Goal: Information Seeking & Learning: Learn about a topic

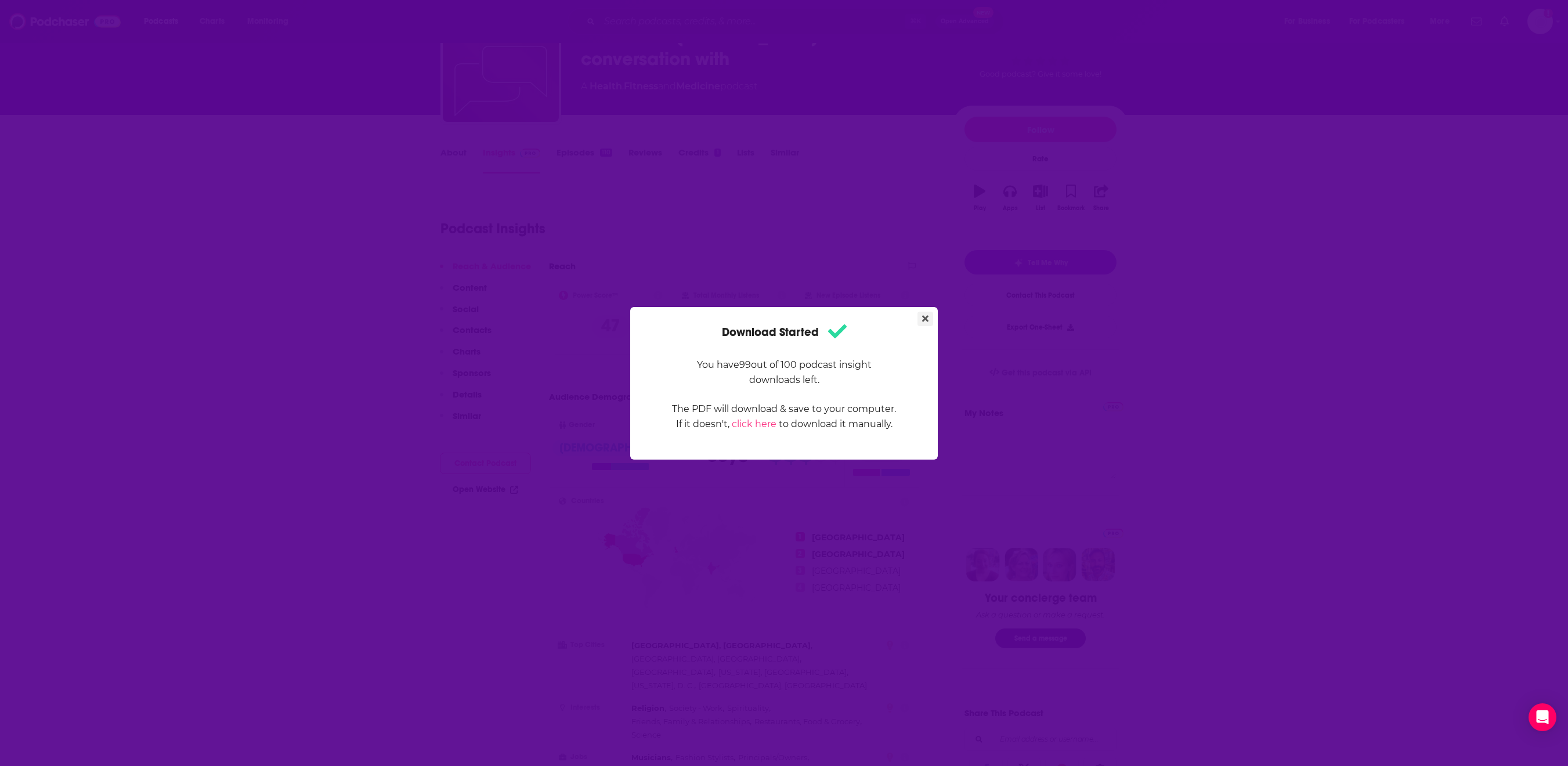
click at [933, 311] on button "Close" at bounding box center [925, 318] width 16 height 14
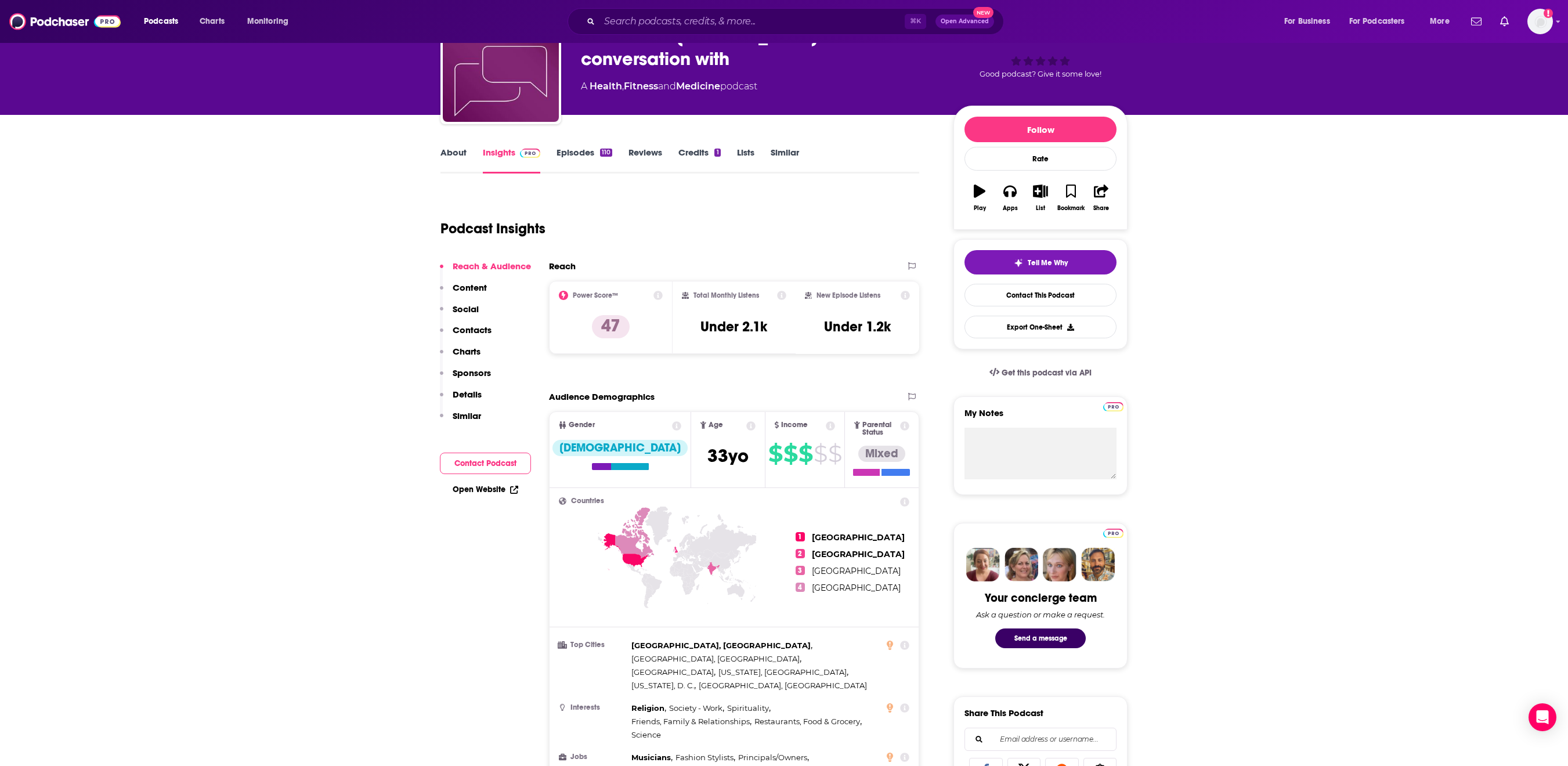
scroll to position [28, 0]
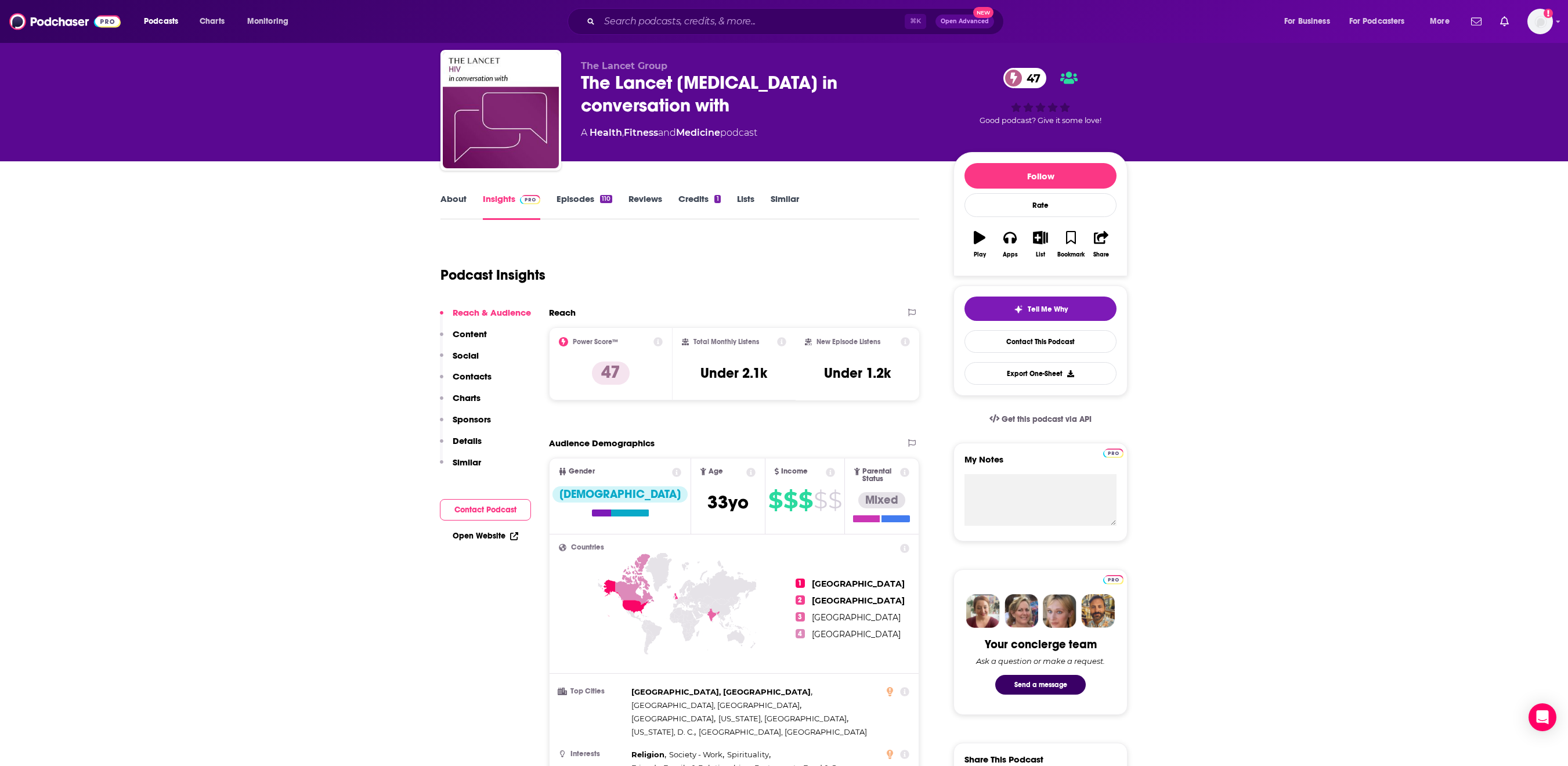
click at [591, 85] on div "The Lancet [MEDICAL_DATA] in conversation with 47" at bounding box center [758, 94] width 354 height 45
copy div "The Lancet [MEDICAL_DATA] in conversation with 47"
click at [453, 541] on link "Open Website" at bounding box center [486, 536] width 66 height 10
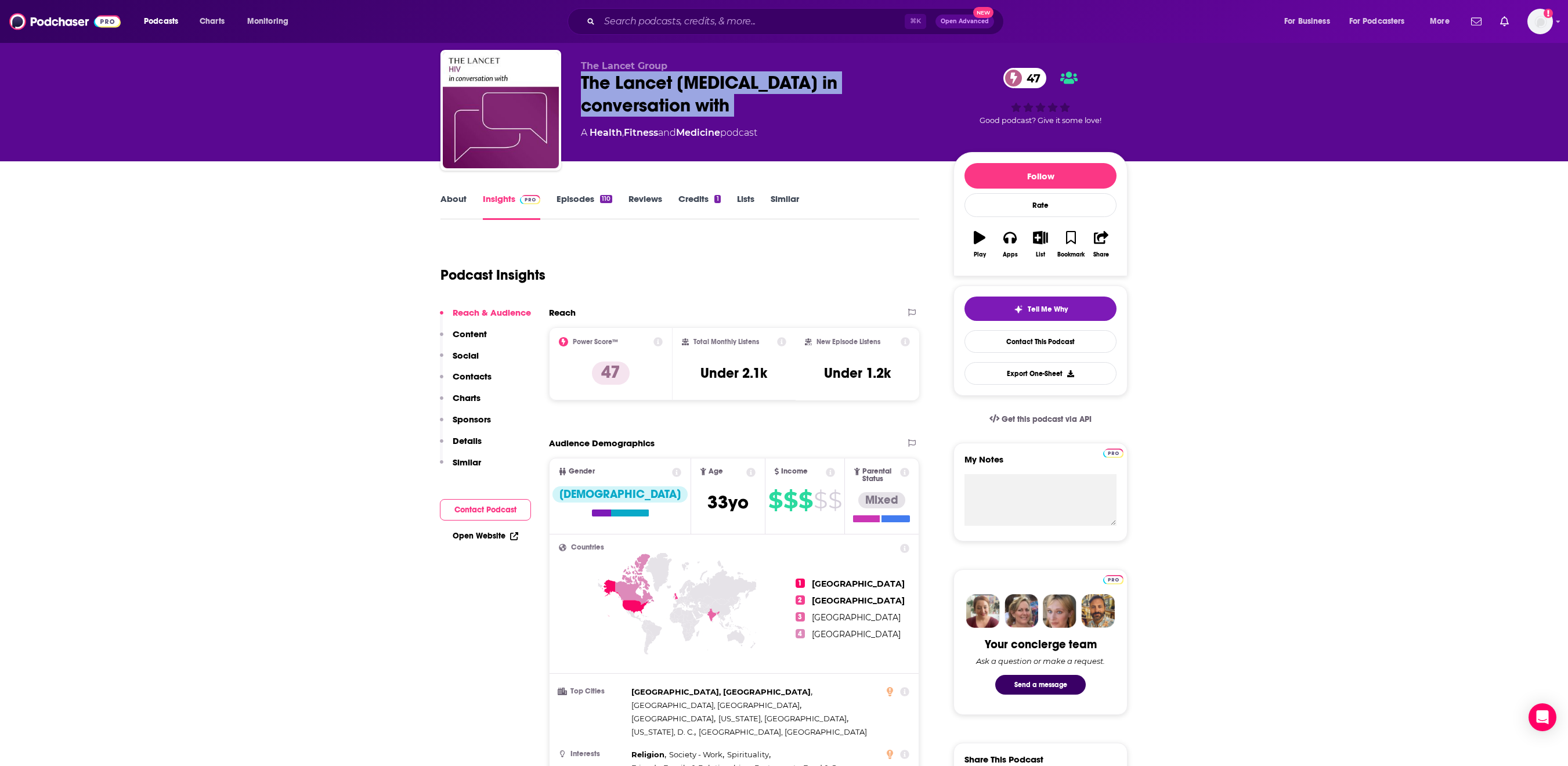
click at [564, 217] on link "Episodes 110" at bounding box center [584, 207] width 56 height 27
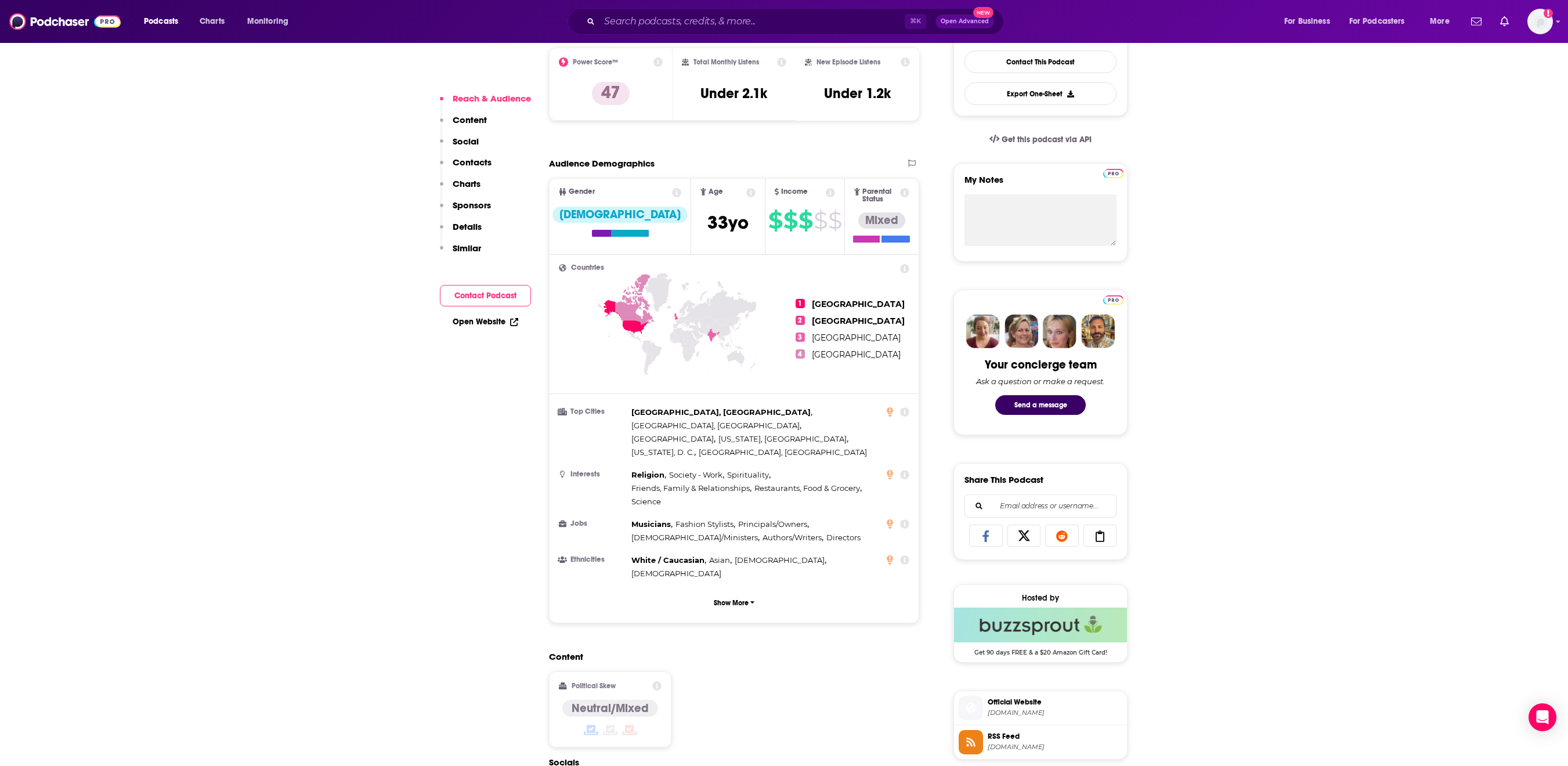
scroll to position [305, 0]
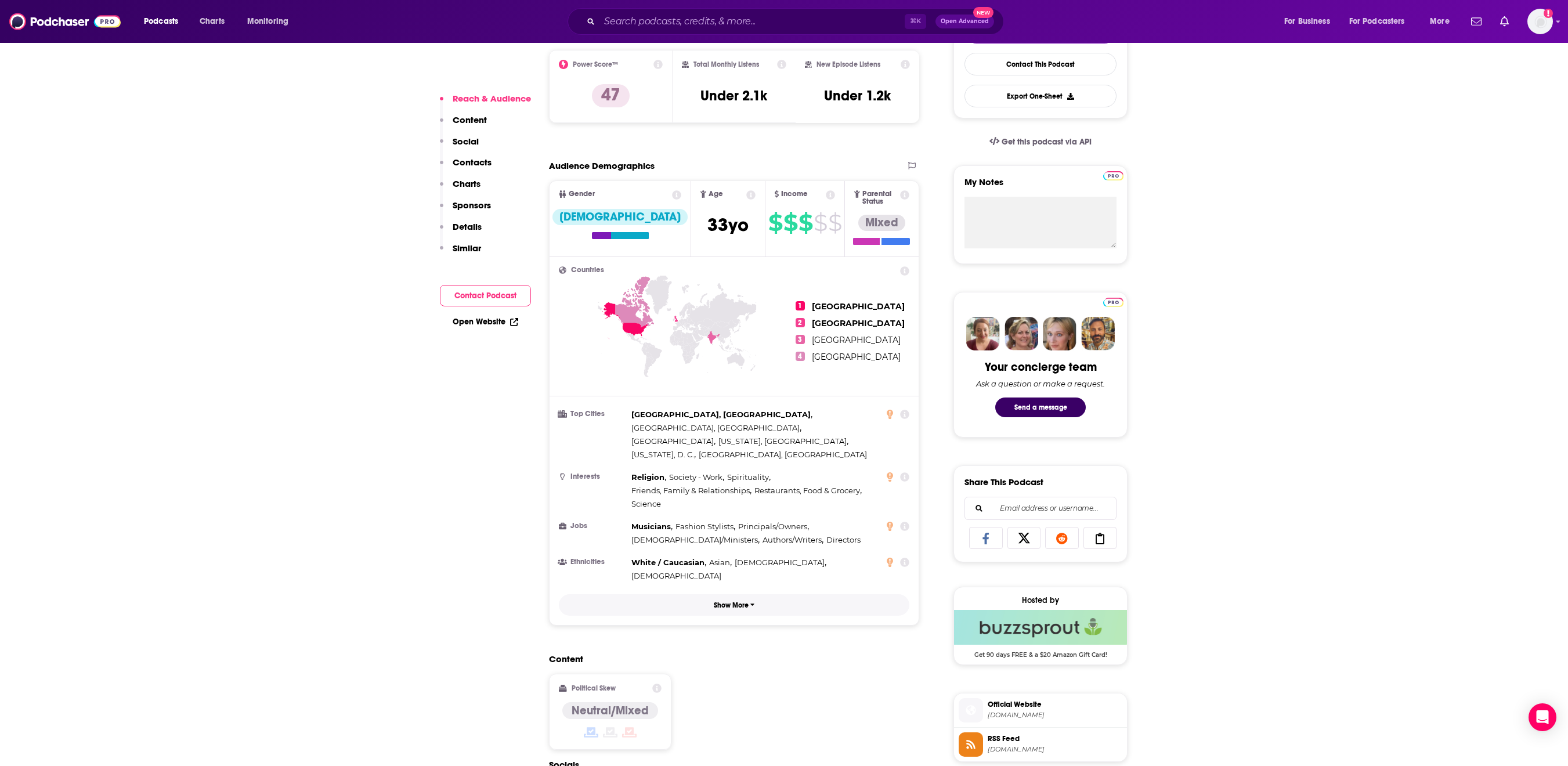
click at [728, 610] on p "Show More" at bounding box center [731, 605] width 35 height 8
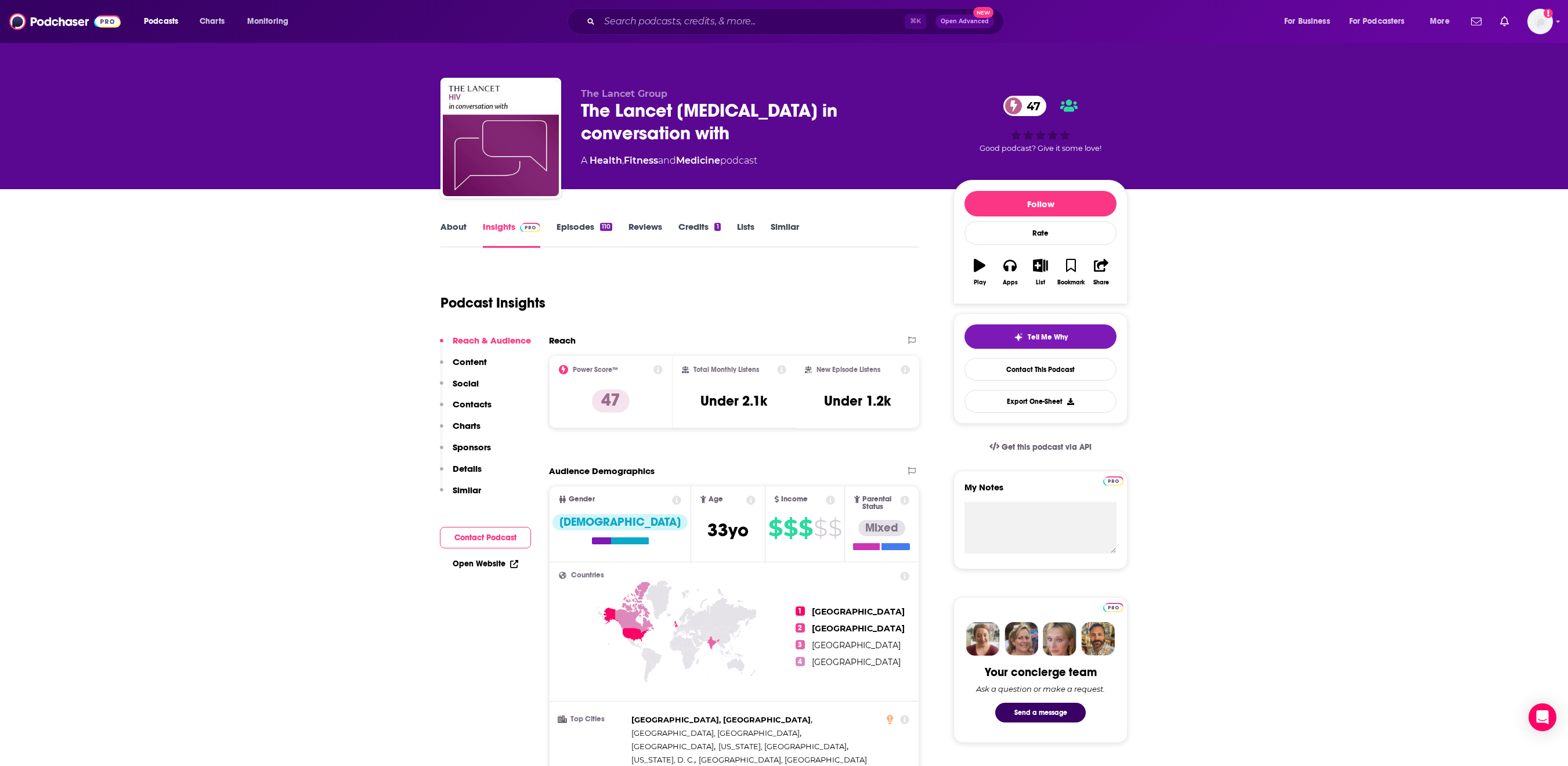
scroll to position [0, 0]
click at [440, 248] on link "About" at bounding box center [453, 234] width 26 height 27
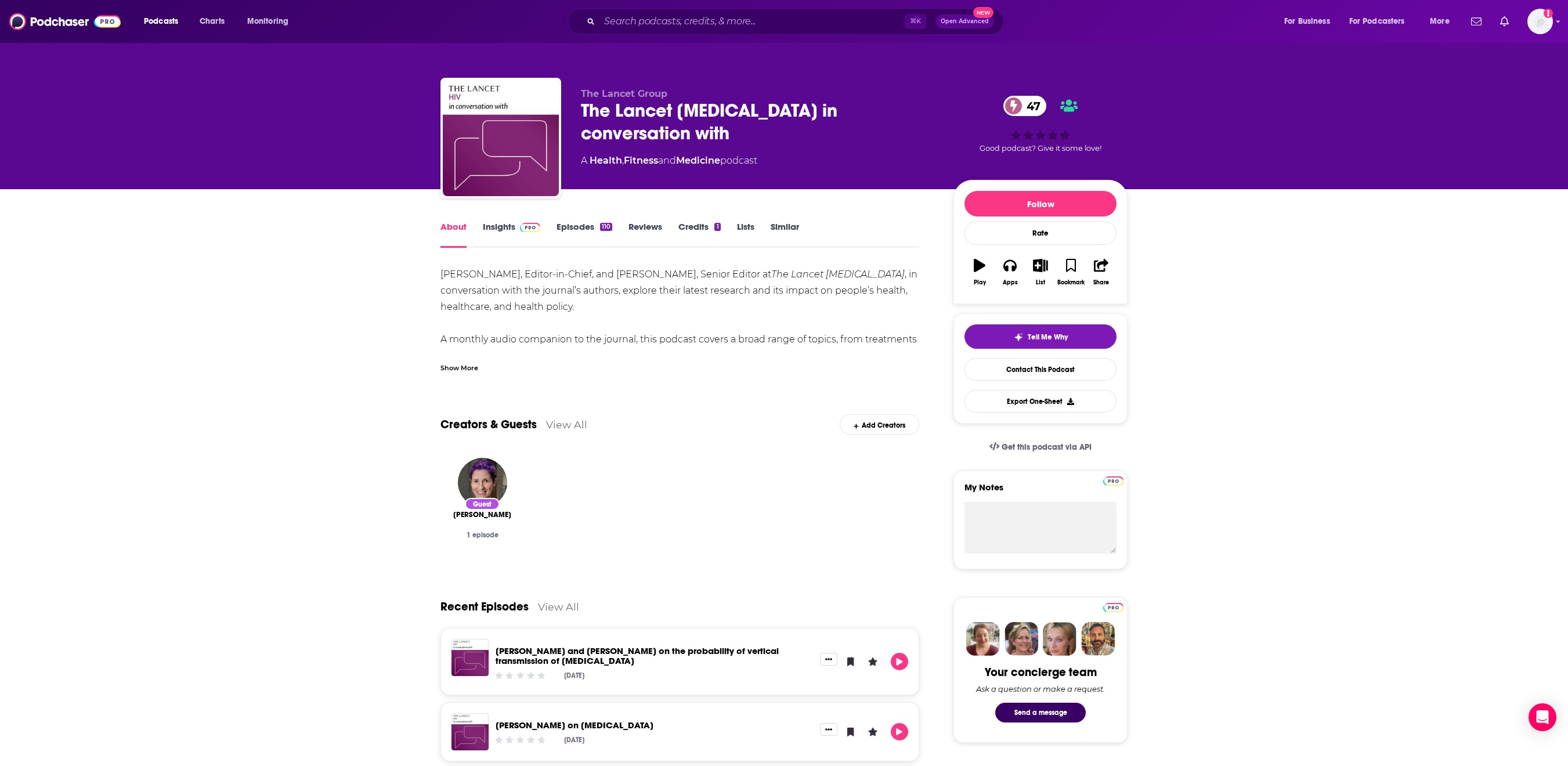
click at [440, 373] on div "Show More" at bounding box center [459, 367] width 38 height 11
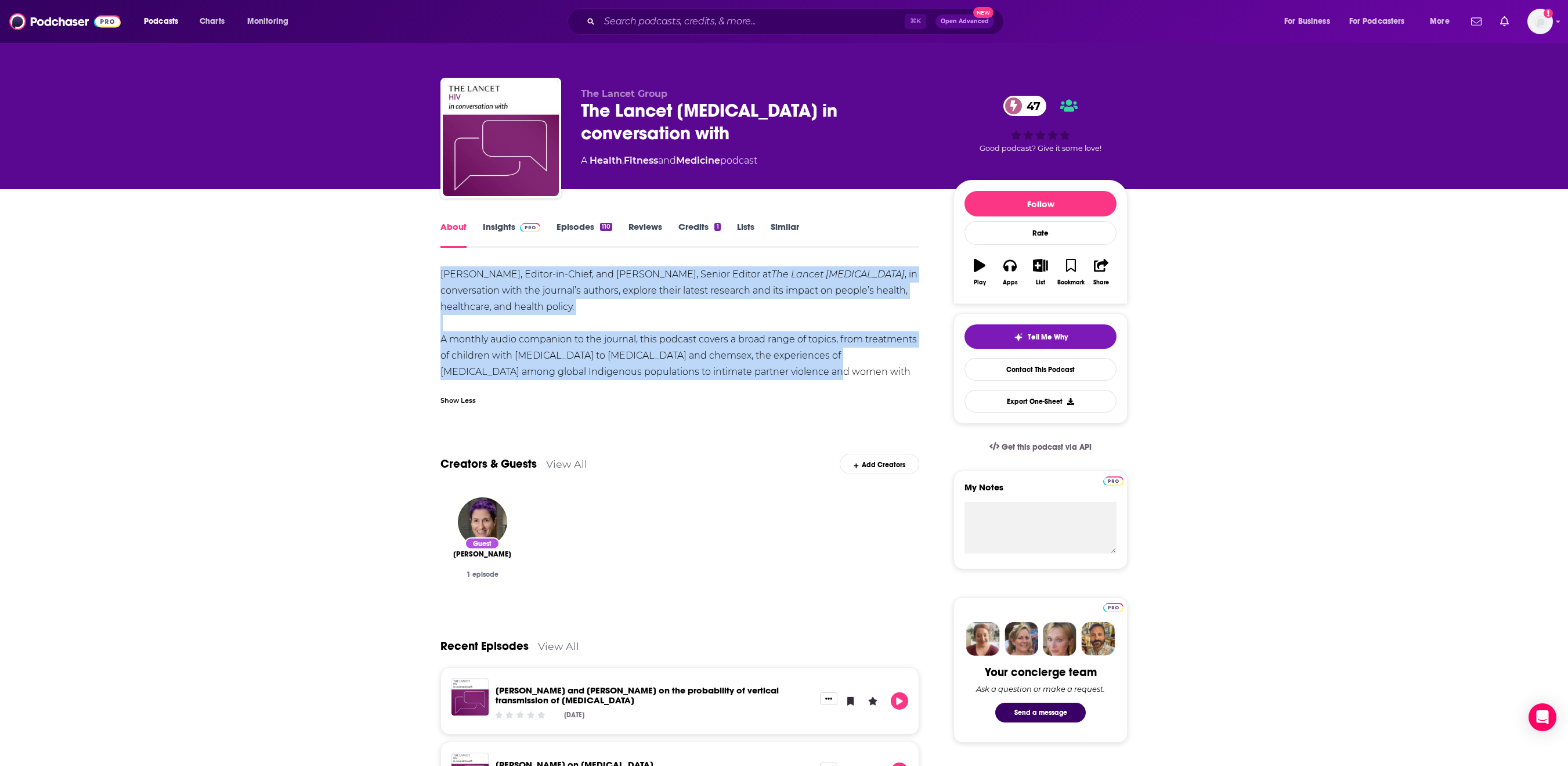
drag, startPoint x: 733, startPoint y: 393, endPoint x: 390, endPoint y: 308, distance: 353.4
click at [422, 308] on div "About Insights Episodes 110 Reviews Credits 1 Lists Similar [PERSON_NAME], Edit…" at bounding box center [687, 781] width 532 height 1123
copy div "[PERSON_NAME], Editor-in-Chief, and [PERSON_NAME], Senior Editor at The Lancet …"
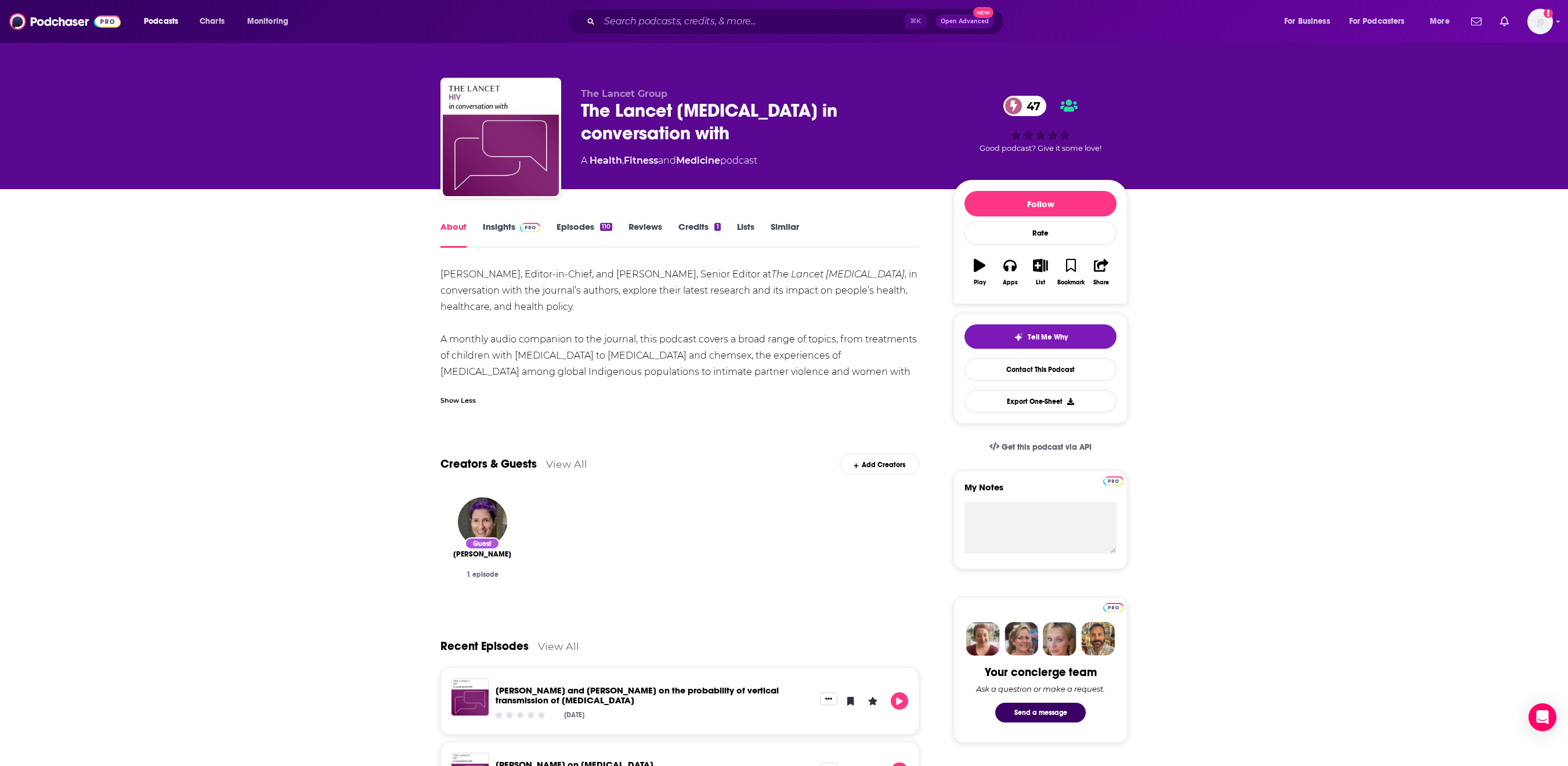
click at [470, 237] on div "About Insights Episodes 110 Reviews Credits 1 Lists Similar [PERSON_NAME], Edit…" at bounding box center [784, 765] width 687 height 1153
click at [483, 244] on link "Insights" at bounding box center [512, 234] width 58 height 27
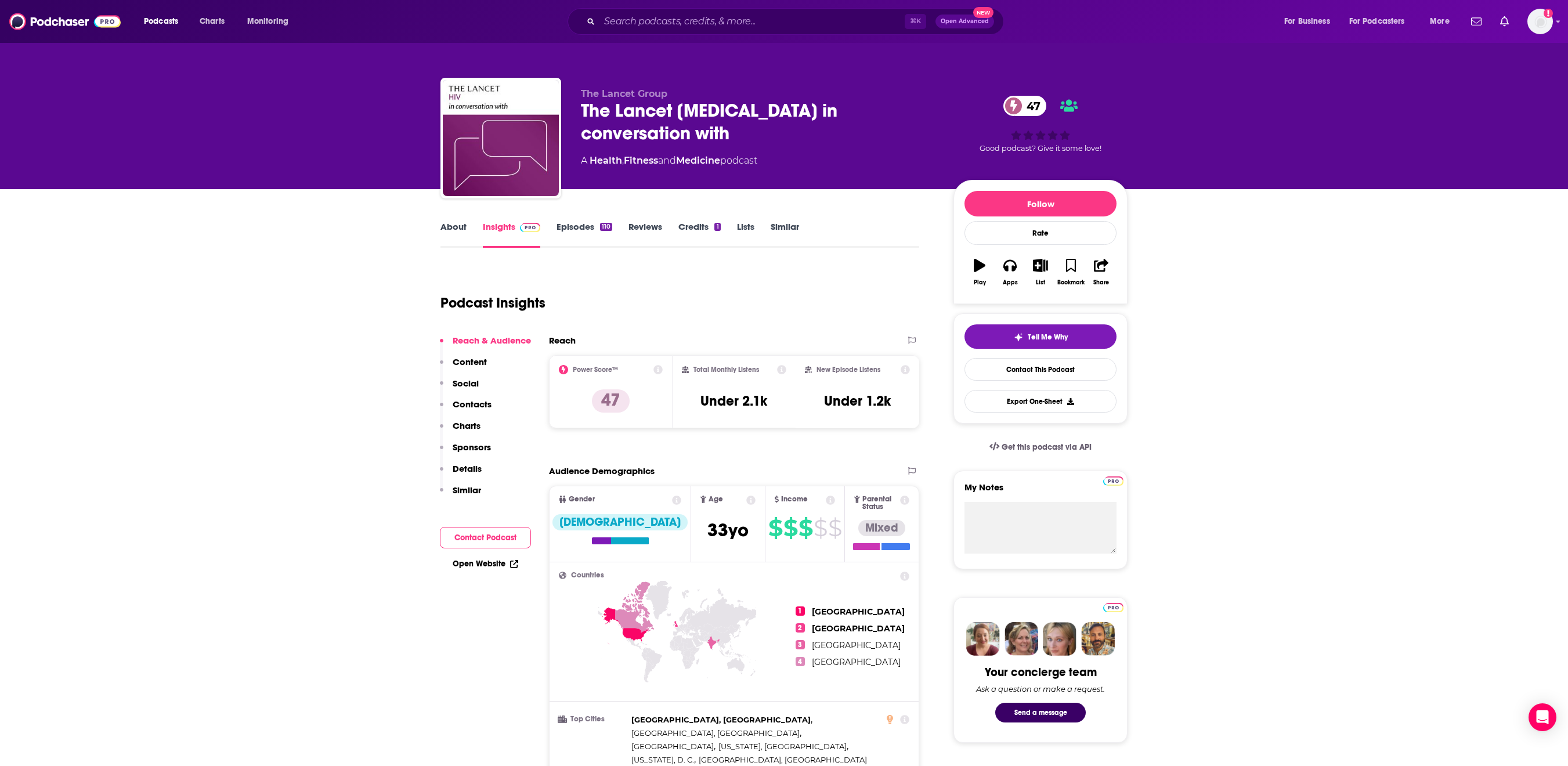
click at [590, 155] on link "Health" at bounding box center [606, 161] width 32 height 11
drag, startPoint x: 562, startPoint y: 143, endPoint x: 716, endPoint y: 151, distance: 154.2
click at [716, 154] on div "A Health , Fitness and Medicine podcast" at bounding box center [669, 161] width 176 height 14
copy div "Health , Fitness and Medicine podcast"
drag, startPoint x: 702, startPoint y: 449, endPoint x: 782, endPoint y: 449, distance: 80.0
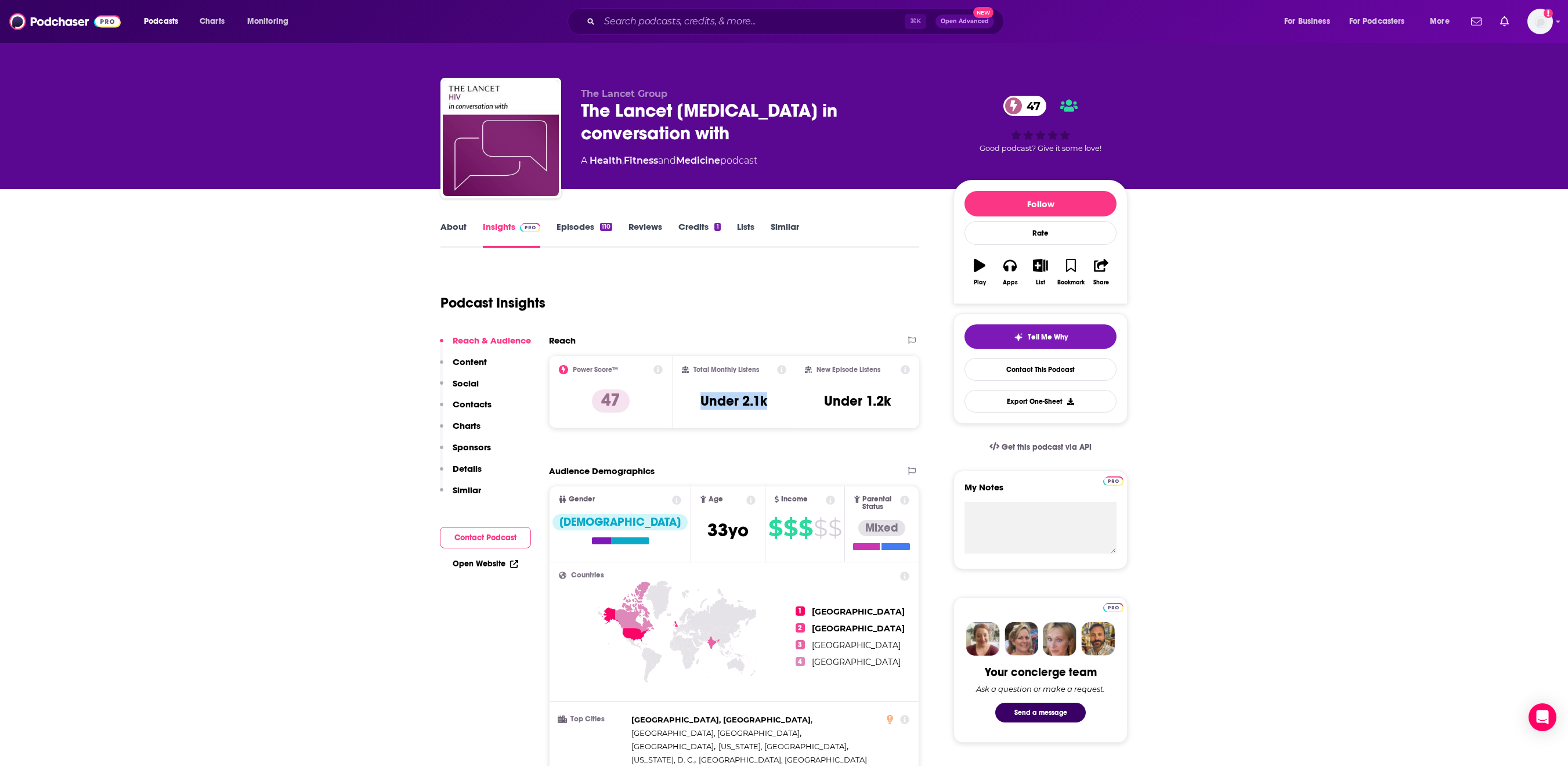
click at [782, 419] on div "Total Monthly Listens Under 2.1k" at bounding box center [734, 392] width 105 height 53
copy h3 "Under 2.1k"
click at [440, 548] on button "Contact Podcast" at bounding box center [485, 538] width 91 height 22
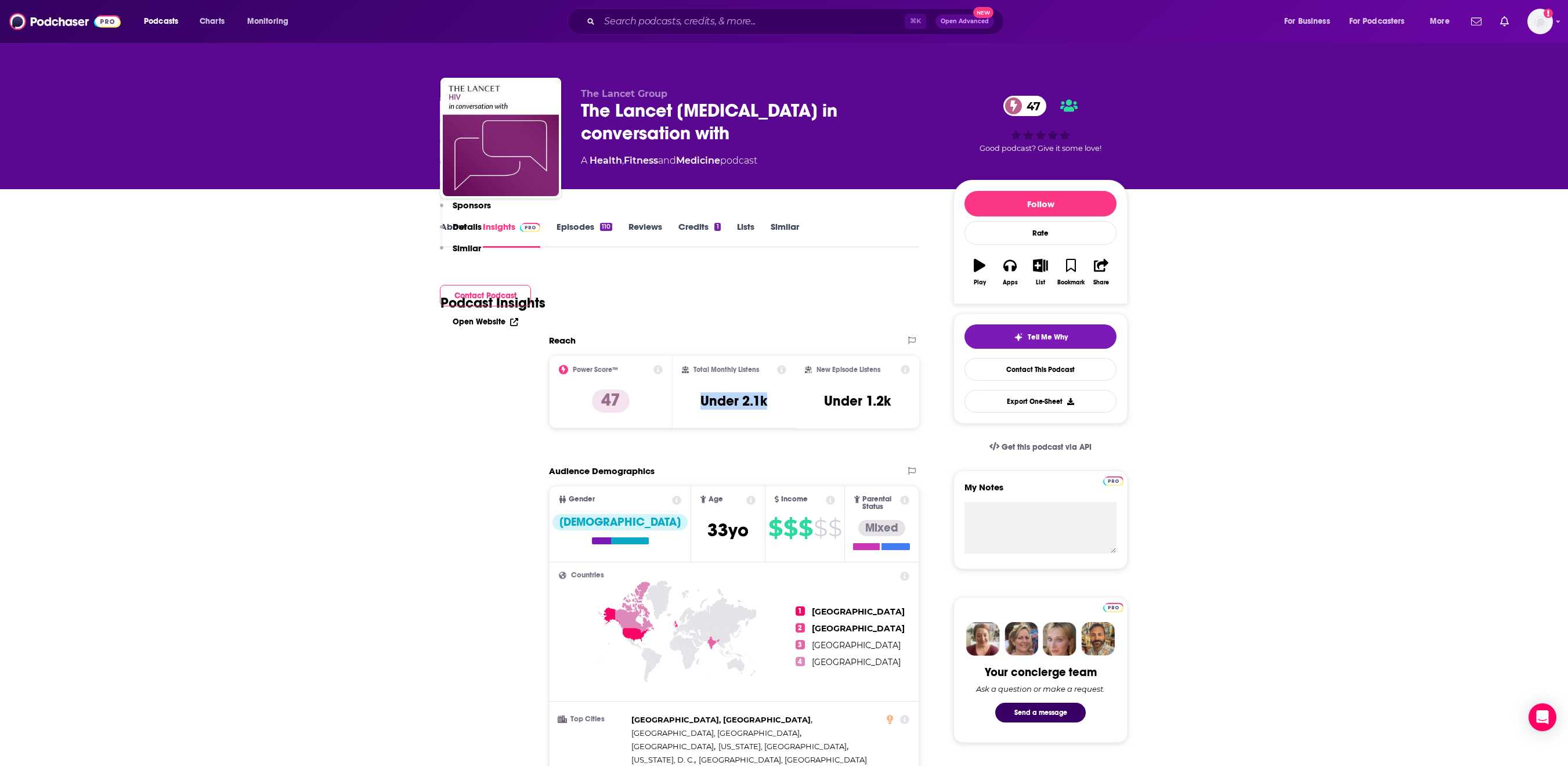
scroll to position [1095, 0]
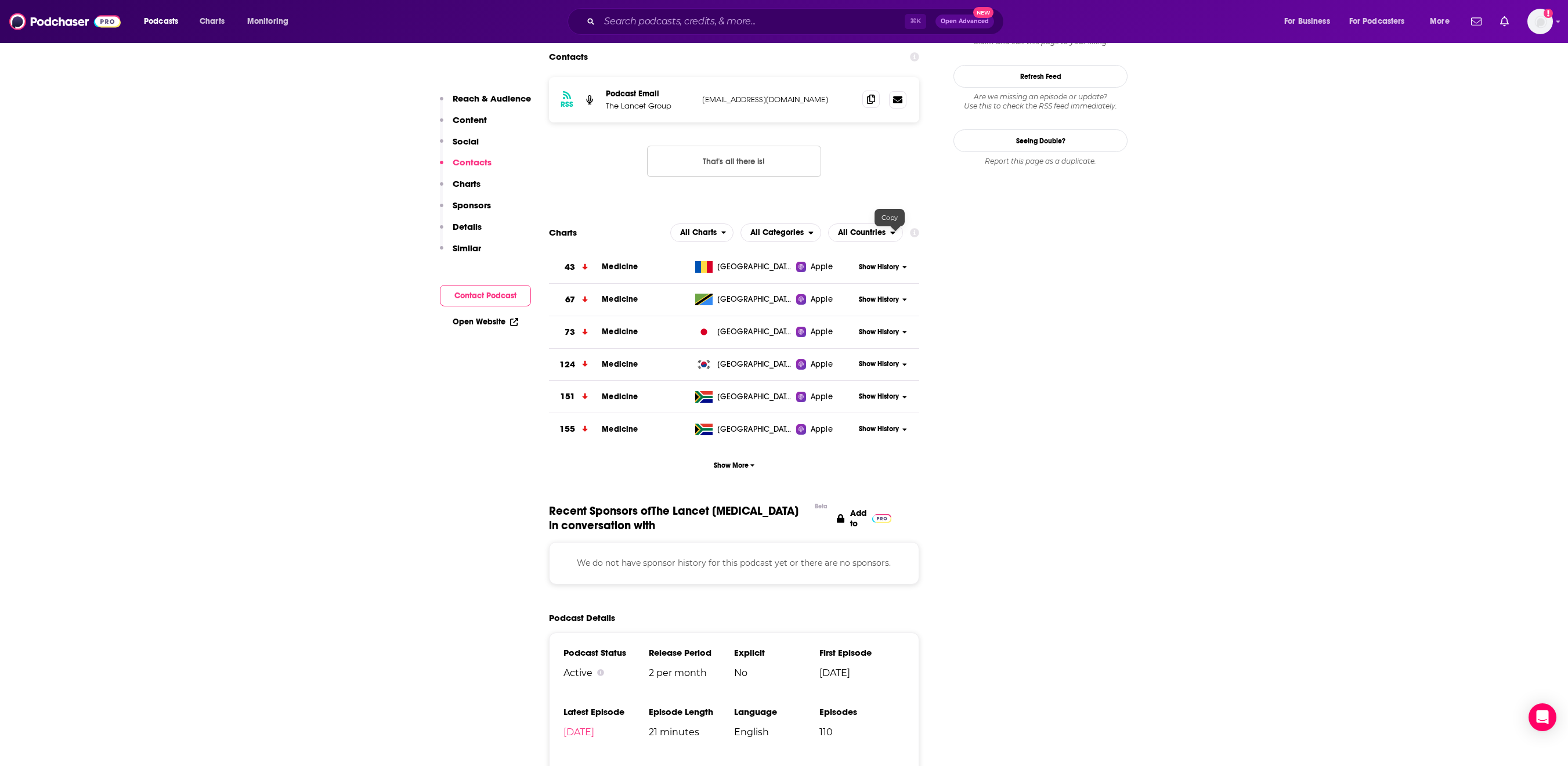
click at [875, 104] on icon at bounding box center [871, 99] width 8 height 9
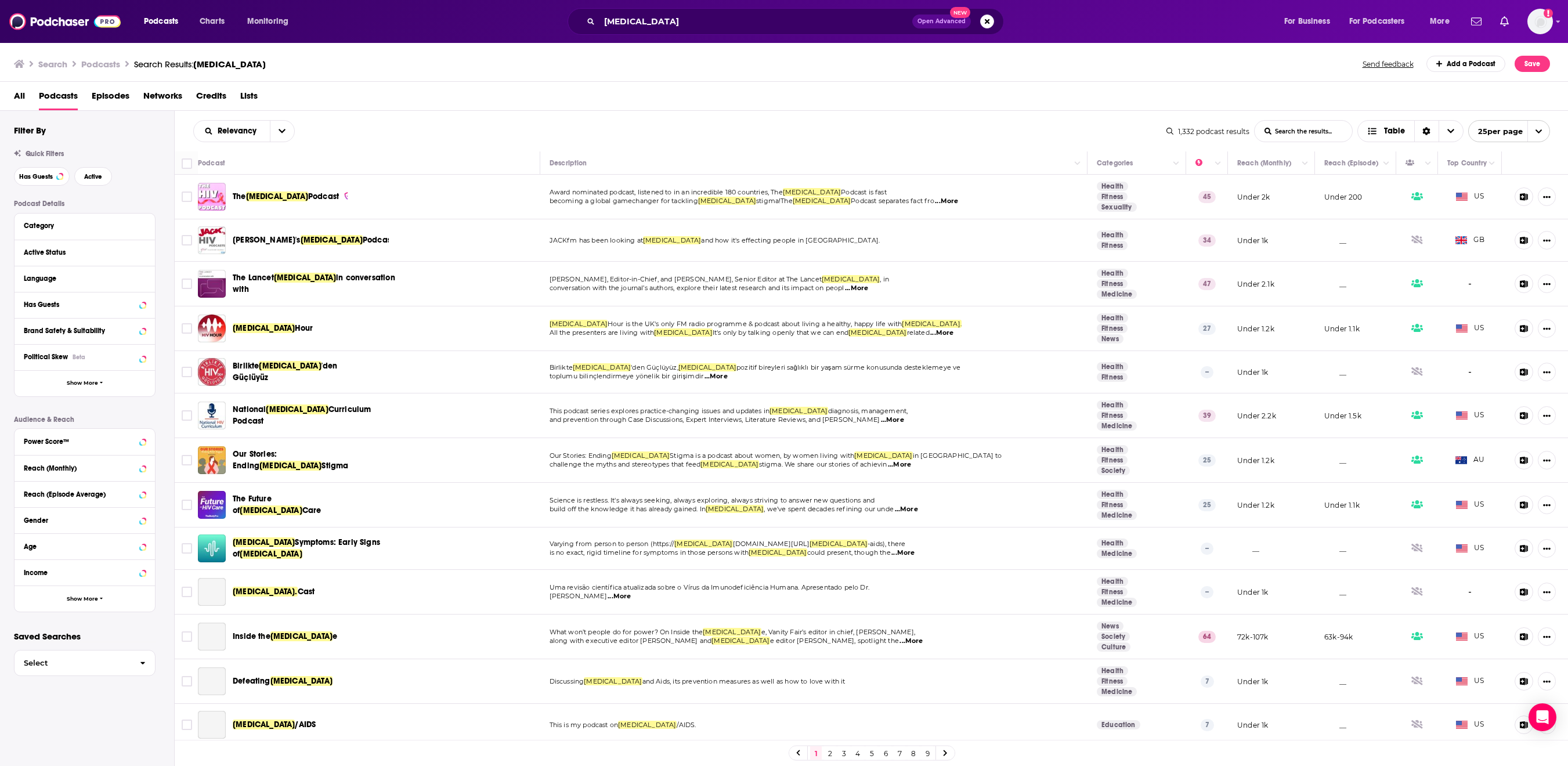
click at [643, 244] on span "JACKfm has been looking at" at bounding box center [596, 240] width 94 height 8
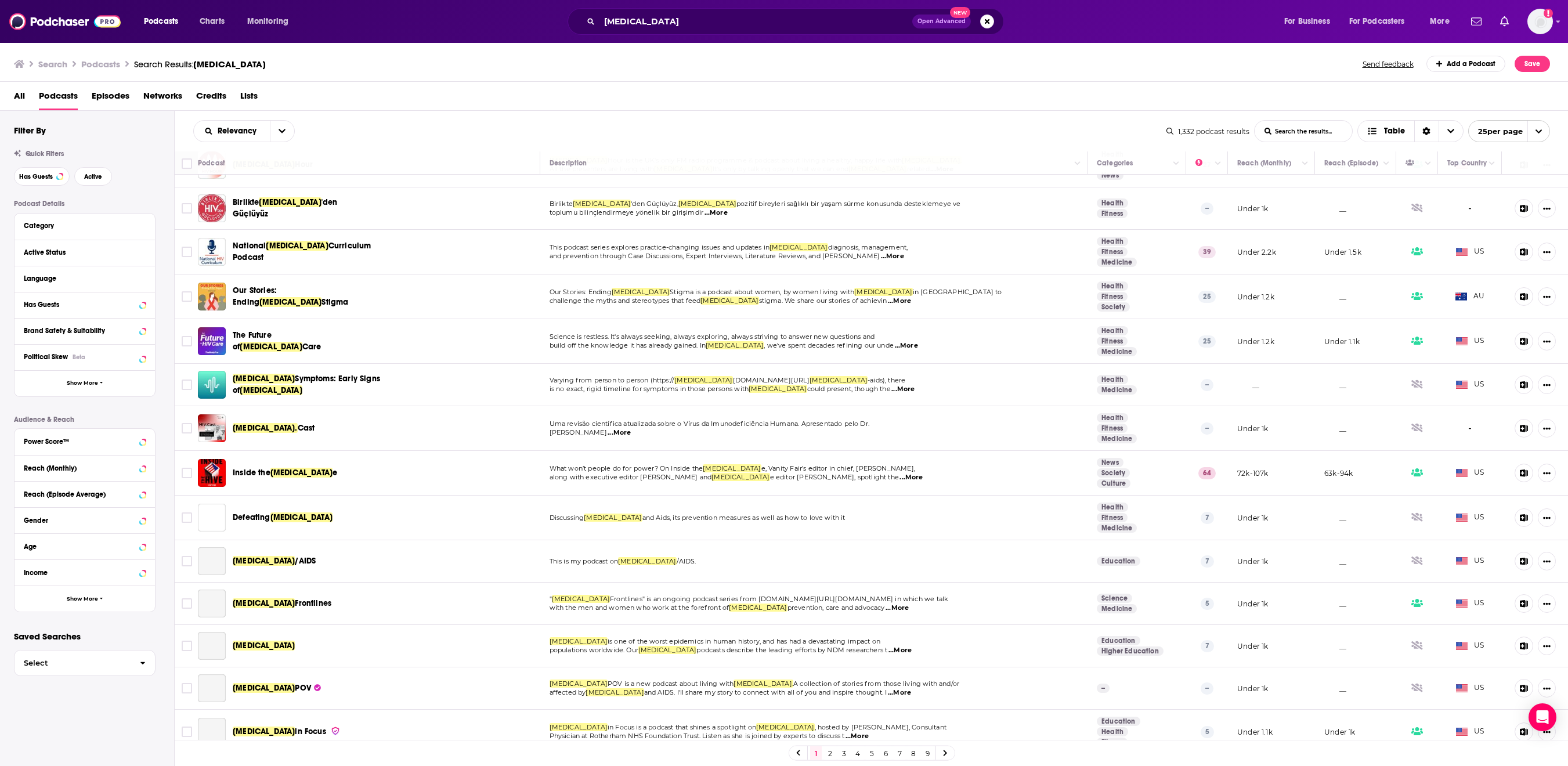
scroll to position [169, 0]
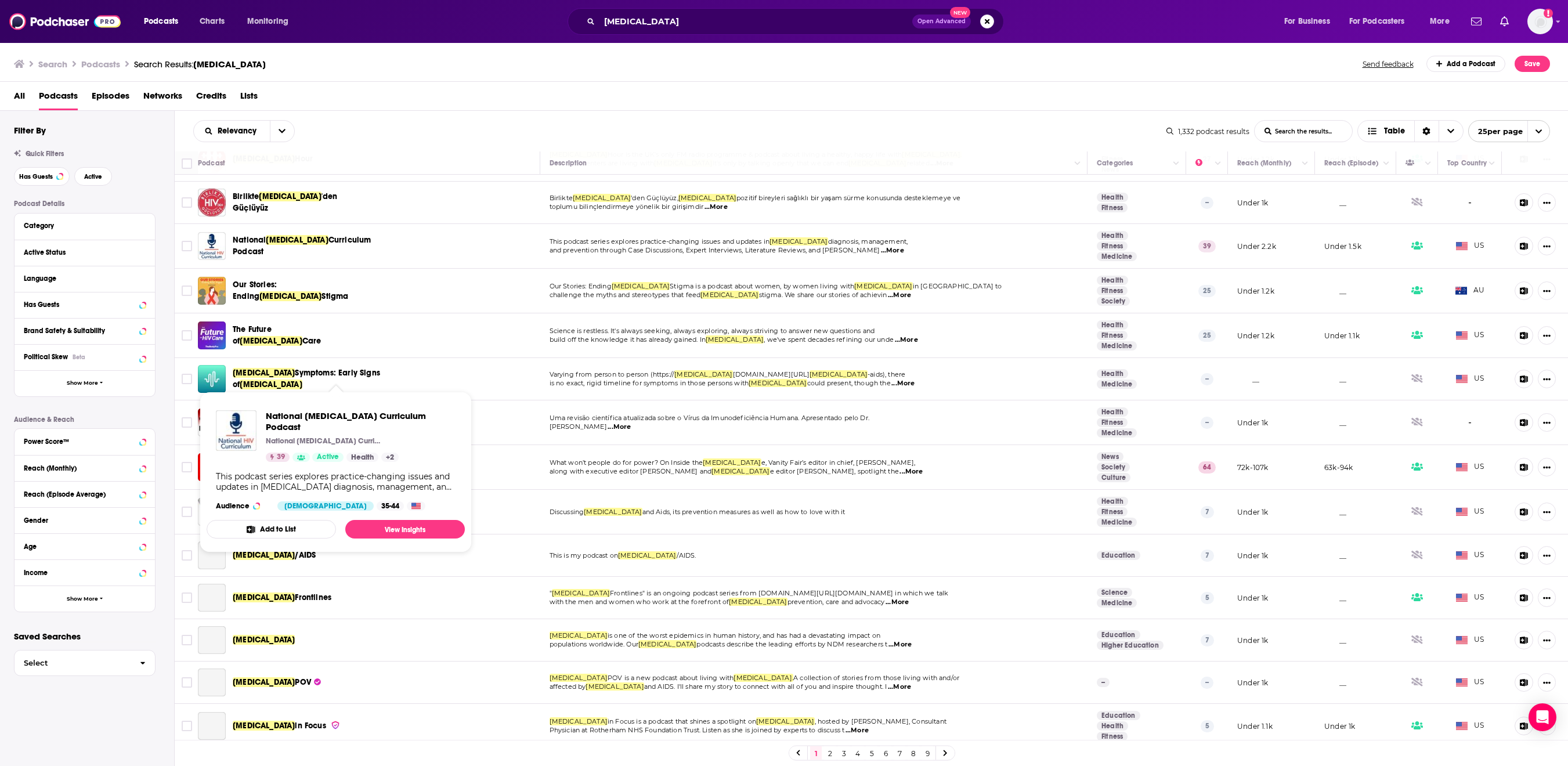
click at [349, 257] on span "Curriculum Podcast" at bounding box center [302, 246] width 139 height 22
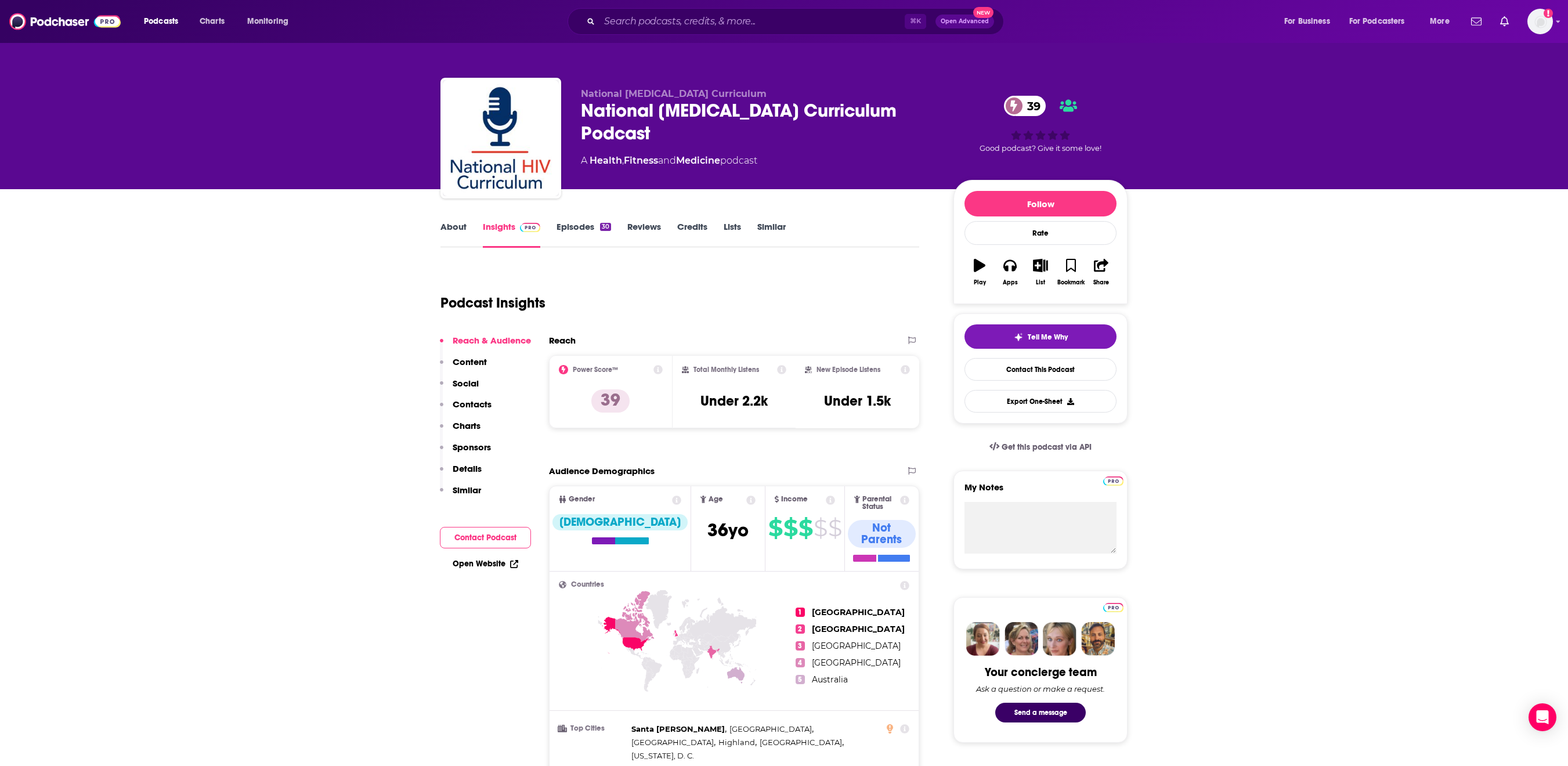
click at [556, 247] on link "Episodes 30" at bounding box center [584, 234] width 55 height 27
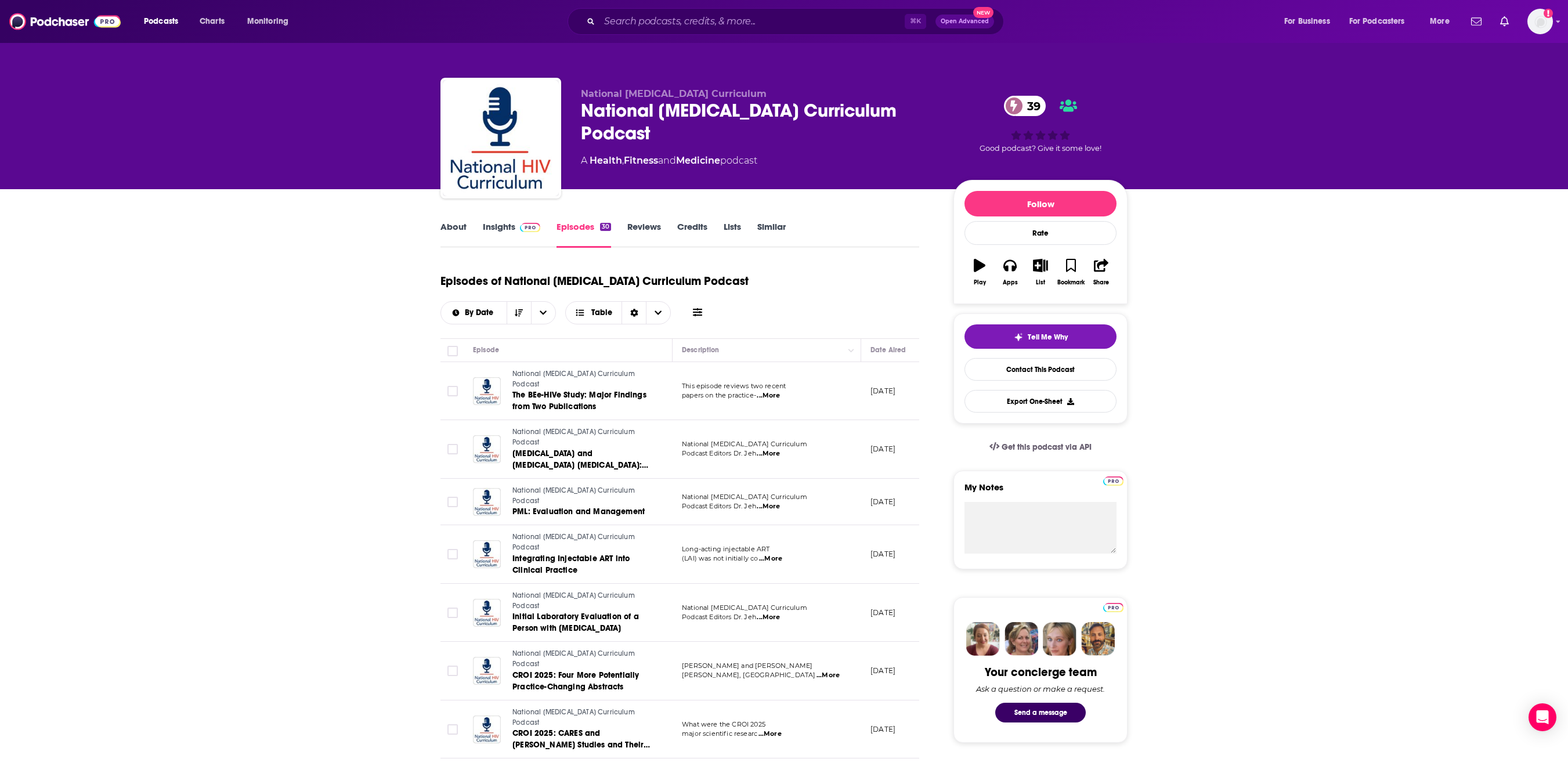
click at [483, 244] on link "Insights" at bounding box center [512, 234] width 58 height 27
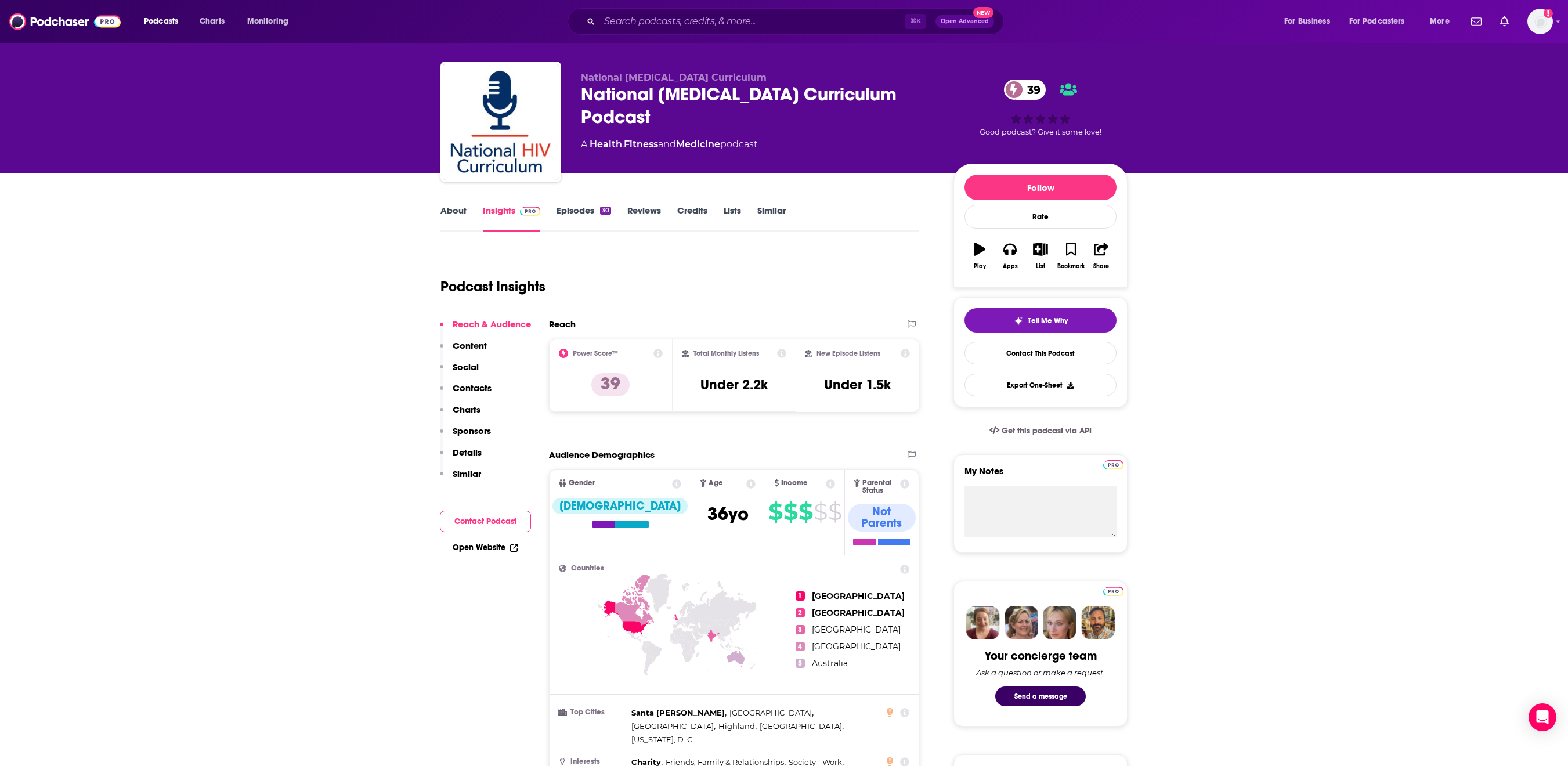
scroll to position [8, 0]
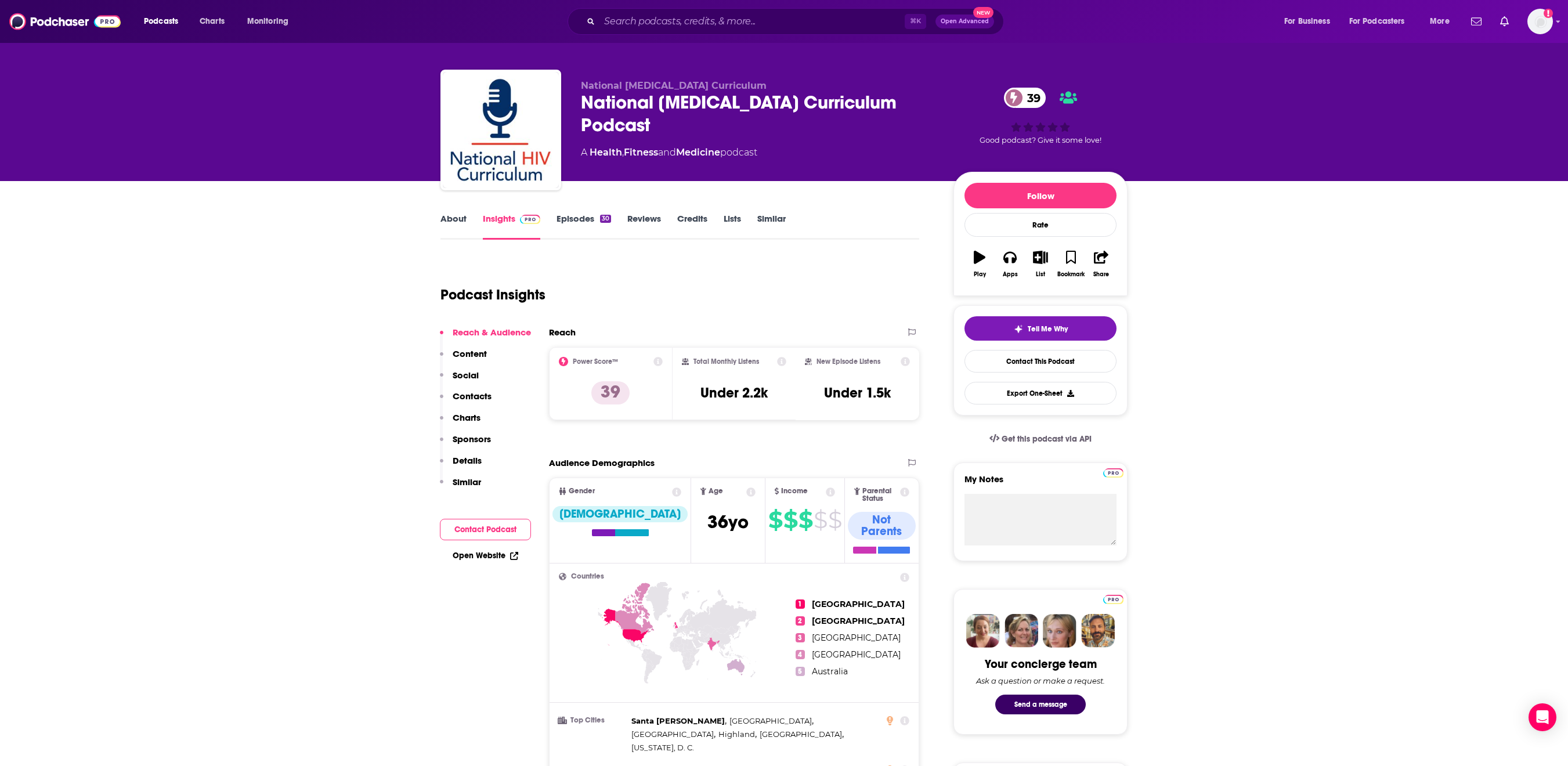
click at [440, 239] on link "About" at bounding box center [453, 226] width 26 height 27
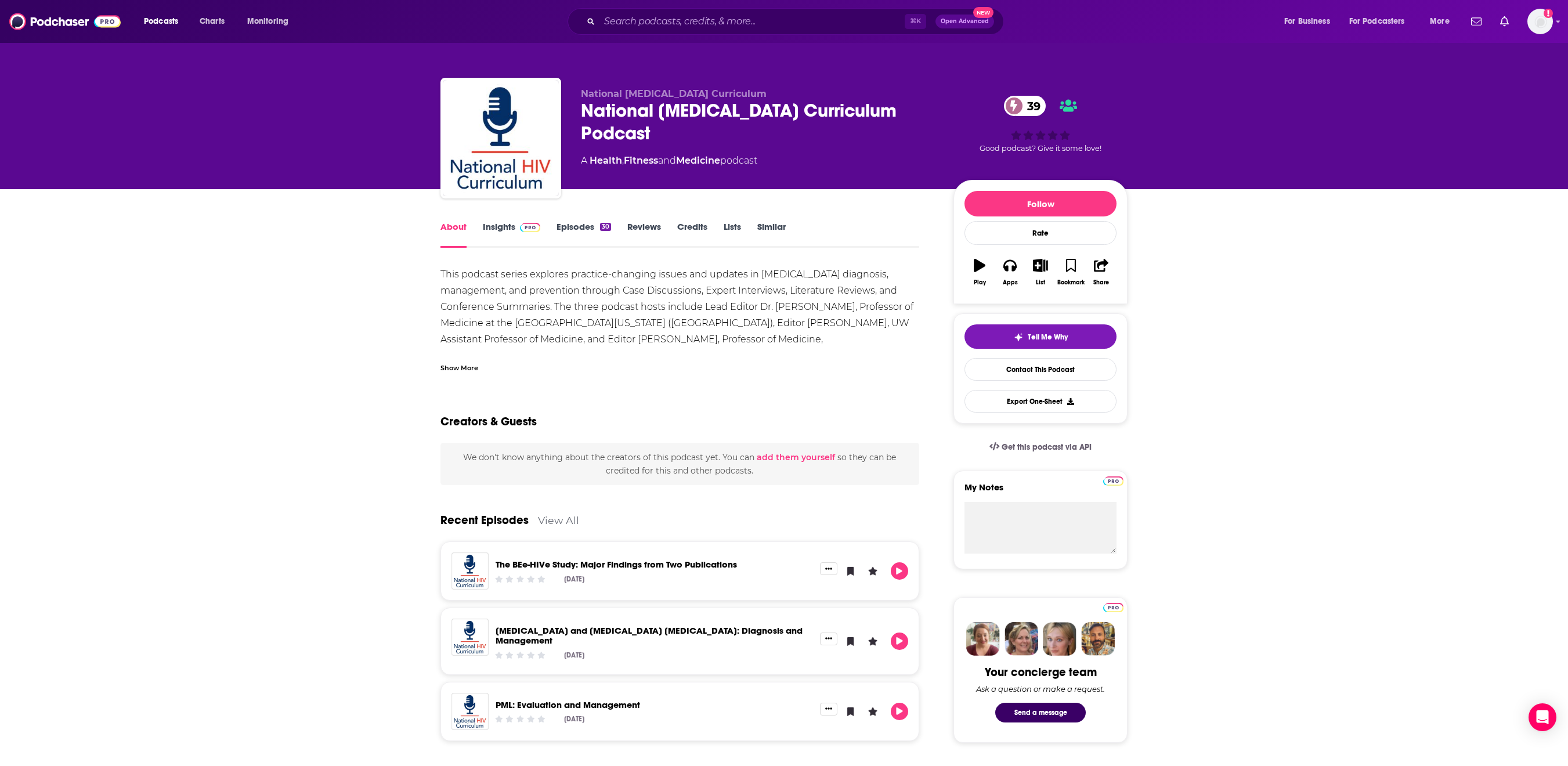
click at [581, 118] on div "National [MEDICAL_DATA] Curriculum Podcast 39" at bounding box center [758, 122] width 354 height 45
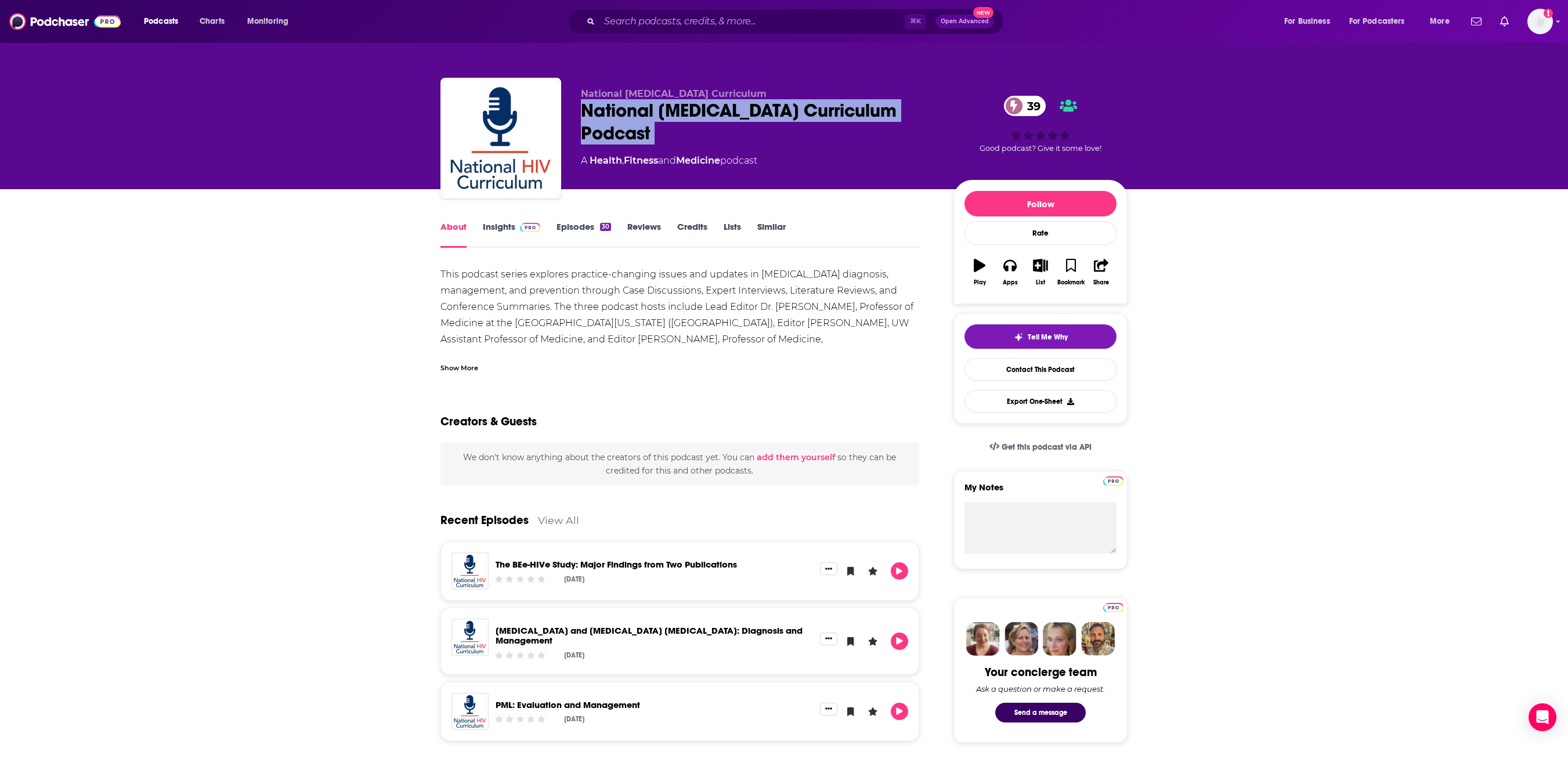
click at [581, 118] on div "National [MEDICAL_DATA] Curriculum Podcast 39" at bounding box center [758, 122] width 354 height 45
copy div "National [MEDICAL_DATA] Curriculum Podcast 39"
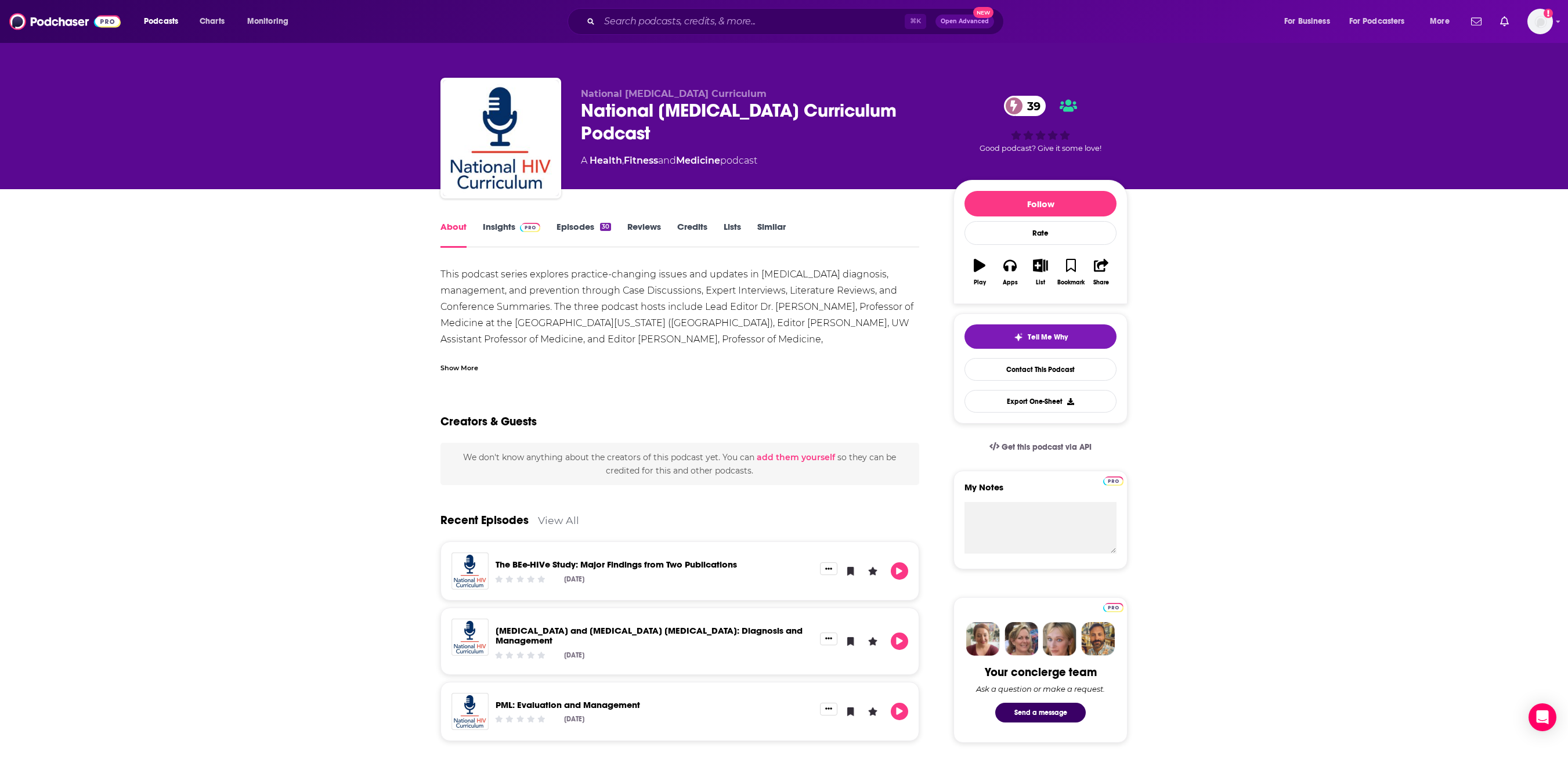
click at [440, 373] on div "Show More" at bounding box center [459, 367] width 38 height 11
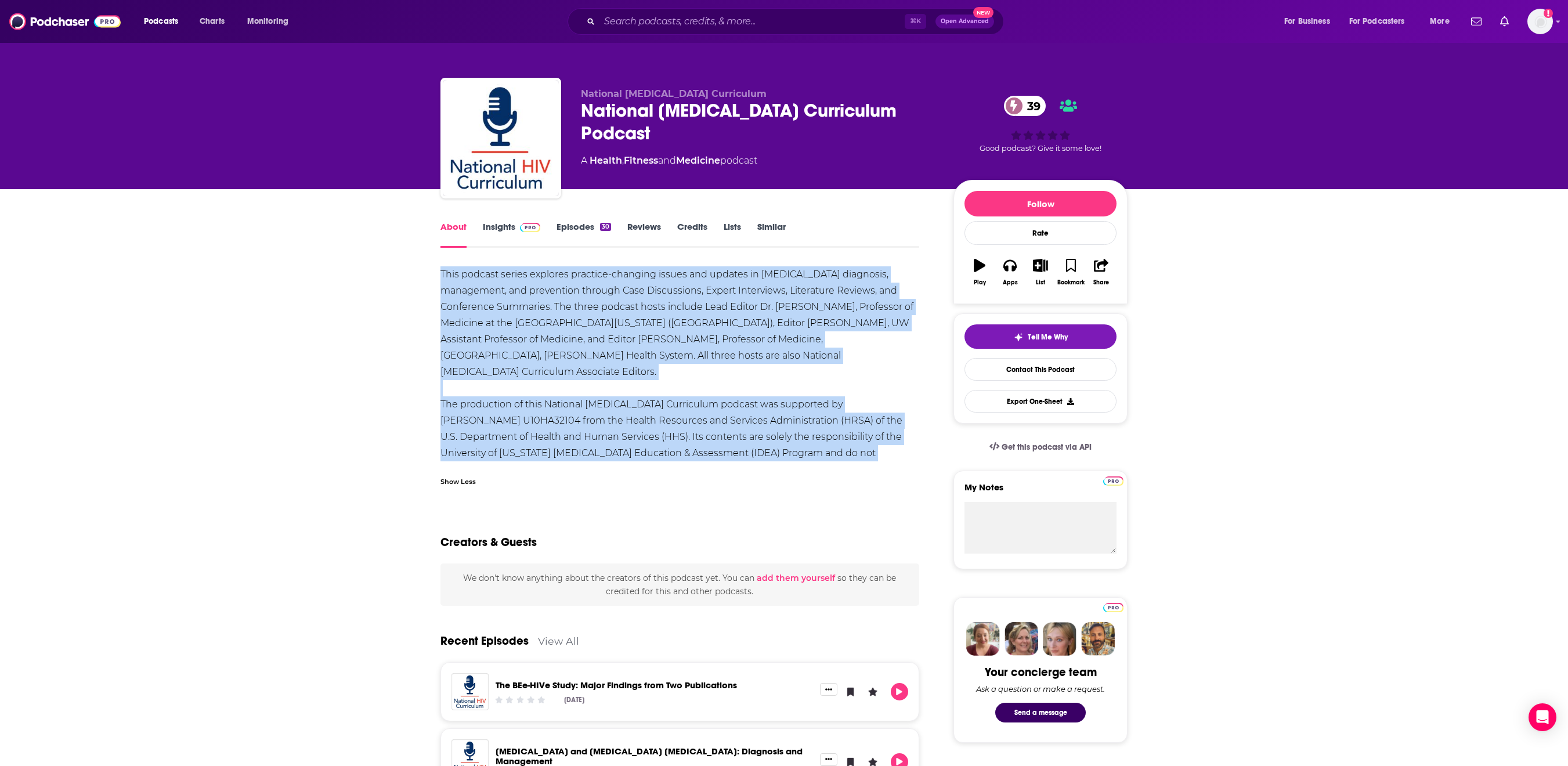
drag, startPoint x: 598, startPoint y: 478, endPoint x: 385, endPoint y: 325, distance: 262.3
click at [422, 325] on div "About Insights Episodes 30 Reviews Credits Lists Similar This podcast series ex…" at bounding box center [687, 769] width 532 height 1100
copy div "This podcast series explores practice-changing issues and updates in [MEDICAL_D…"
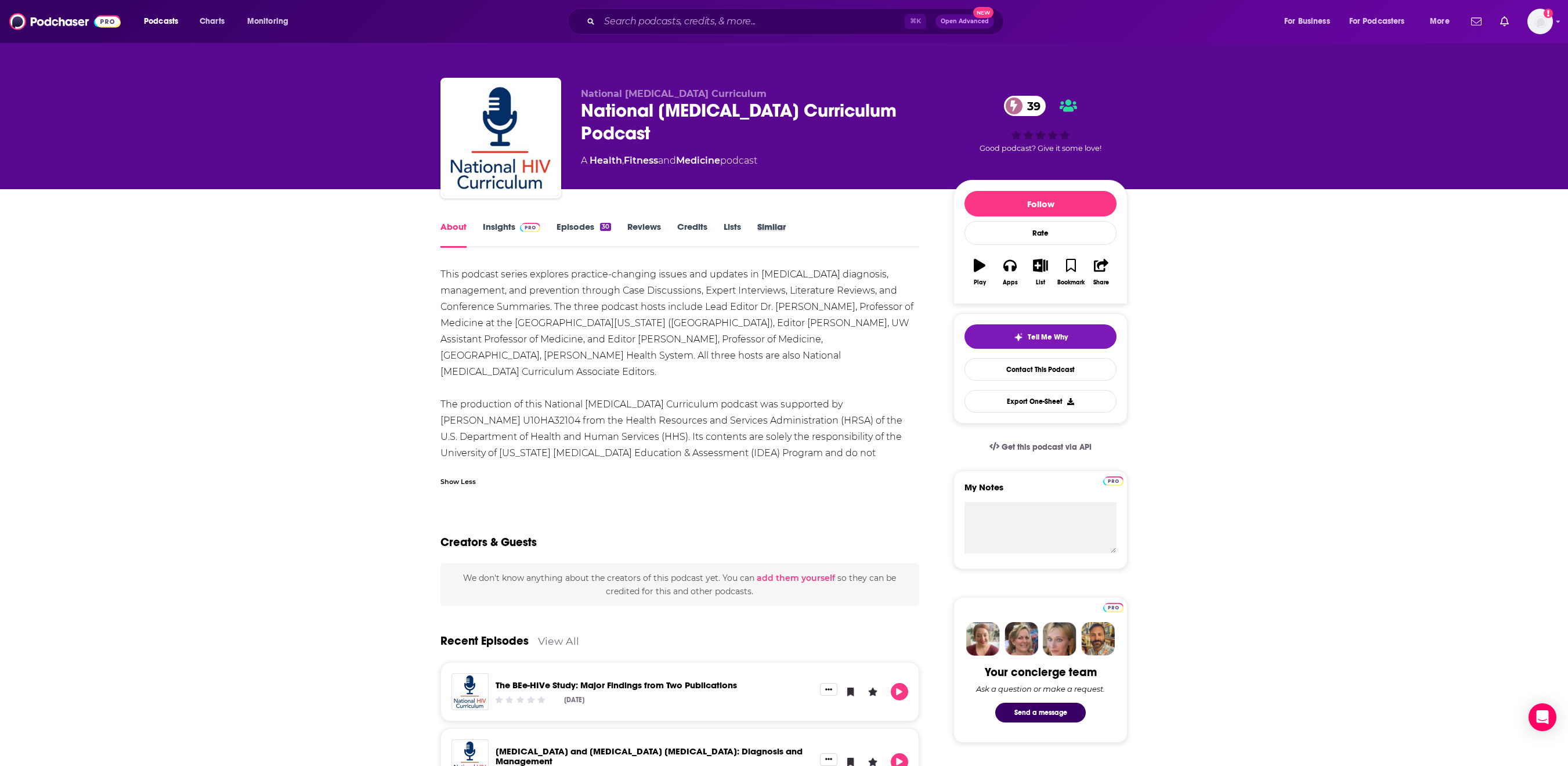
click at [802, 248] on div "Similar" at bounding box center [780, 234] width 45 height 27
click at [483, 248] on link "Insights" at bounding box center [512, 234] width 58 height 27
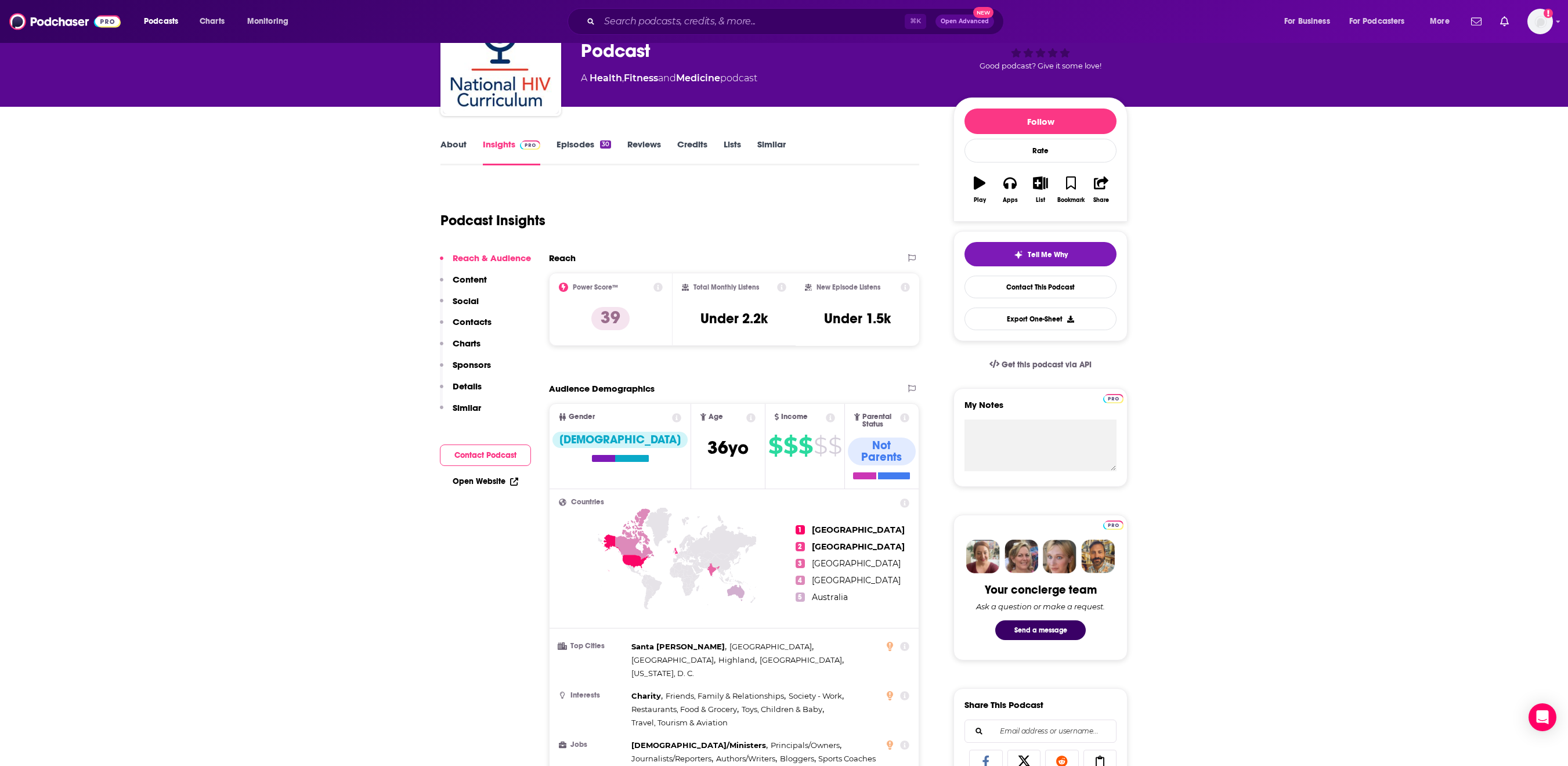
scroll to position [116, 0]
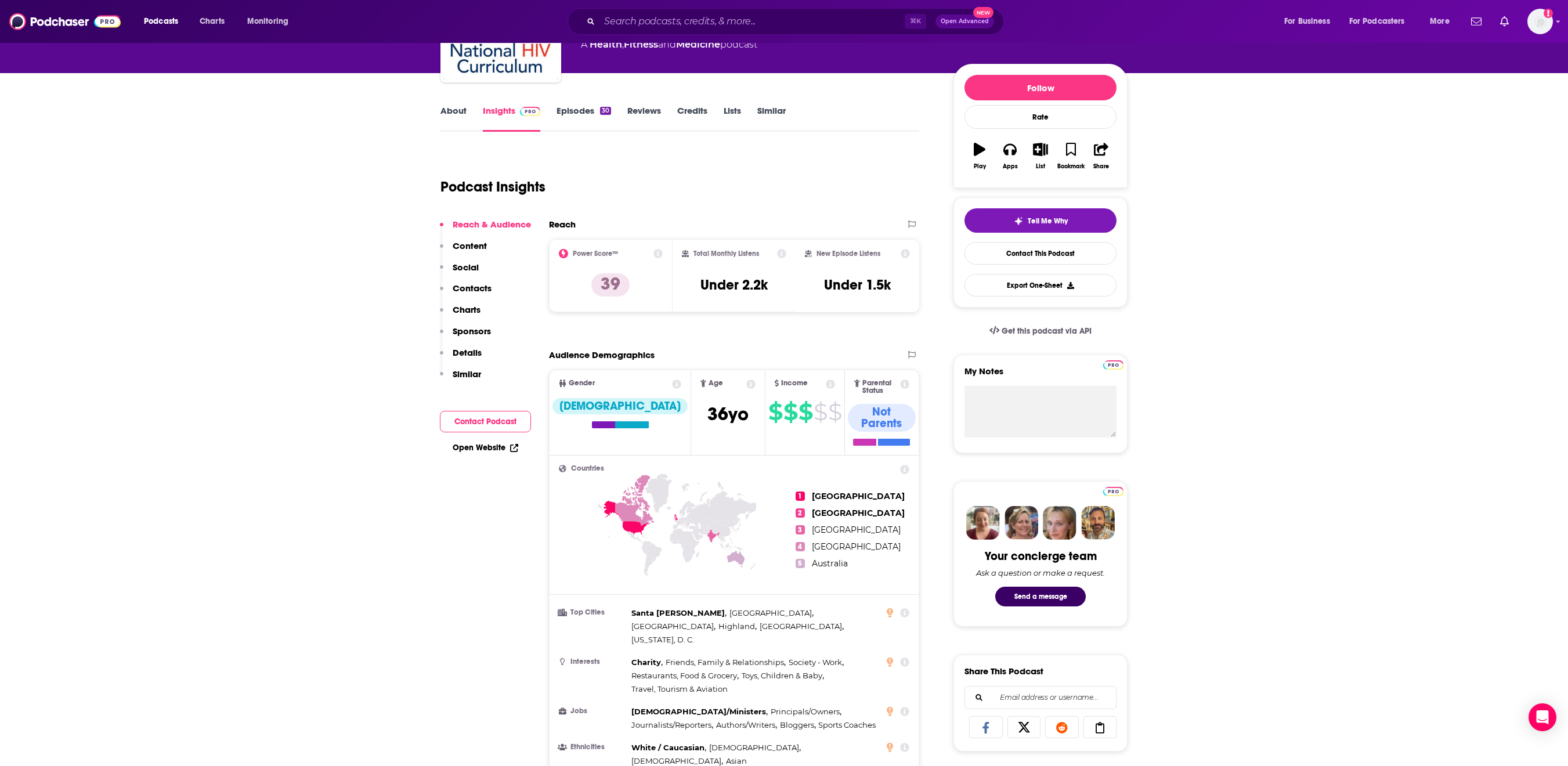
click at [453, 453] on link "Open Website" at bounding box center [486, 448] width 66 height 10
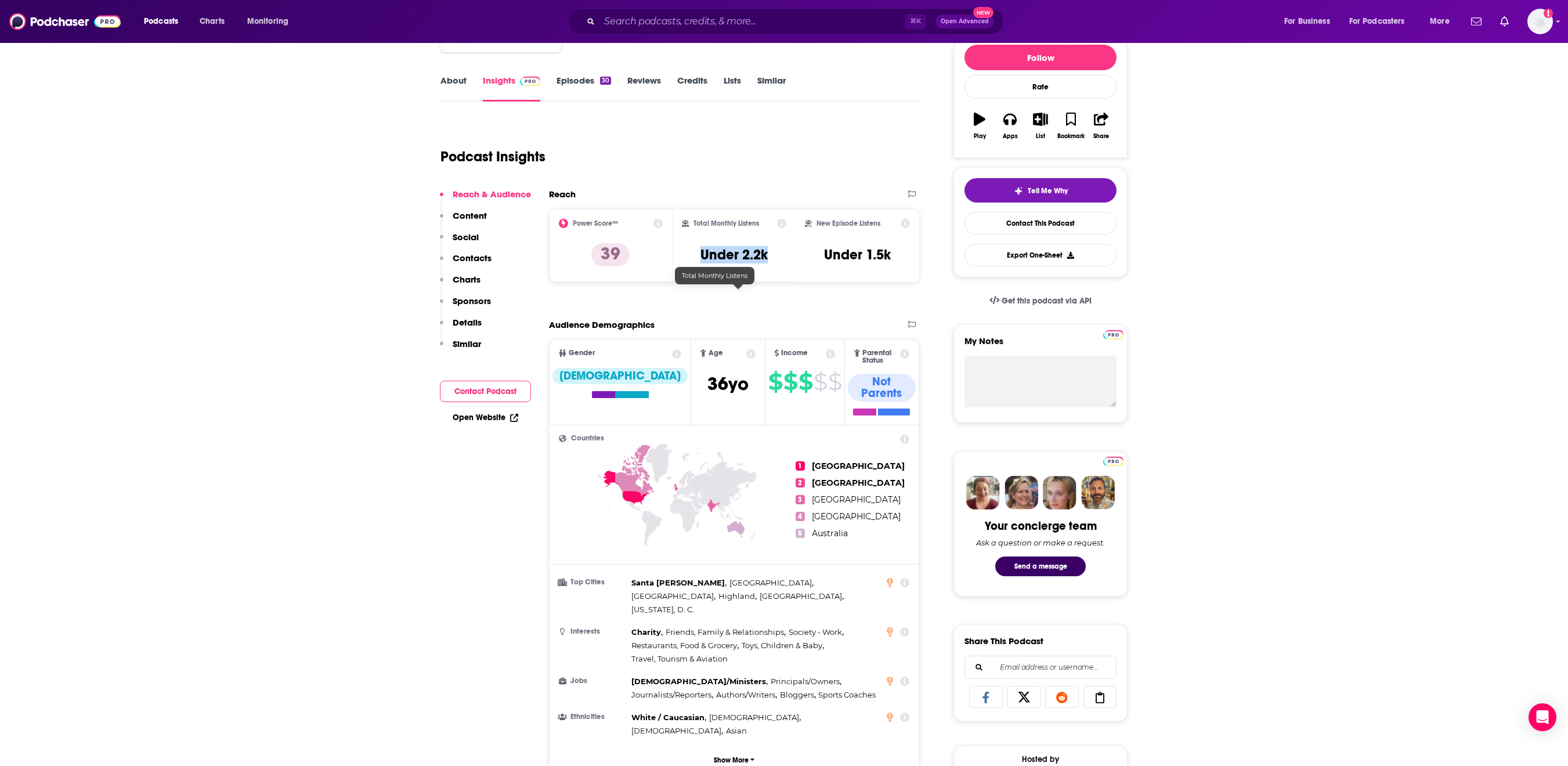
drag, startPoint x: 692, startPoint y: 301, endPoint x: 782, endPoint y: 302, distance: 90.0
click at [782, 272] on div "Total Monthly Listens Under 2.2k" at bounding box center [734, 246] width 105 height 53
copy h3 "Under 2.2k"
click at [440, 402] on button "Contact Podcast" at bounding box center [485, 391] width 91 height 22
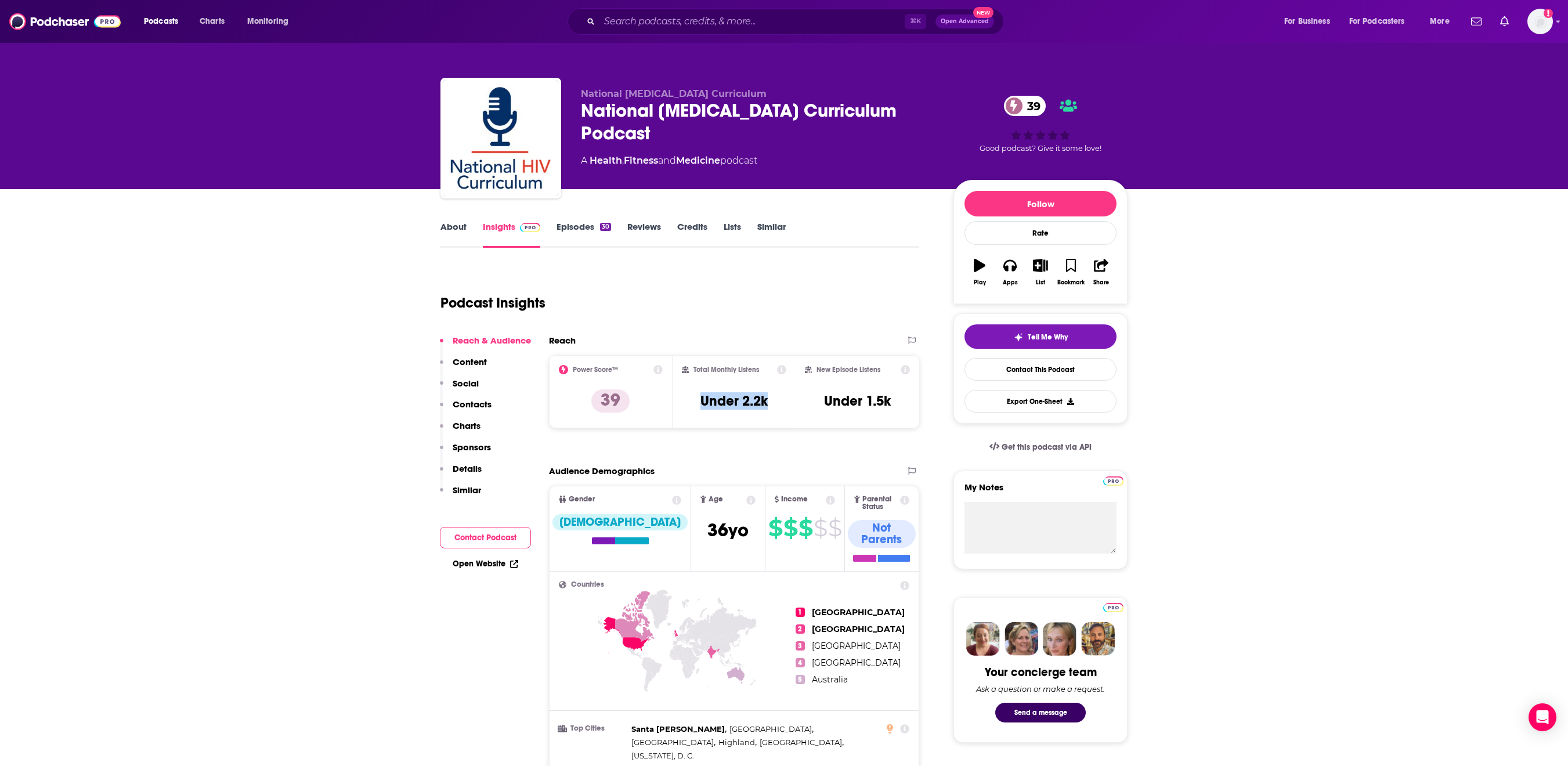
scroll to position [0, 0]
drag, startPoint x: 563, startPoint y: 141, endPoint x: 718, endPoint y: 149, distance: 155.2
click at [718, 154] on div "A Health , Fitness and Medicine podcast" at bounding box center [669, 161] width 176 height 14
copy div "Health , Fitness and Medicine"
click at [1049, 412] on button "Export One-Sheet" at bounding box center [1040, 401] width 152 height 22
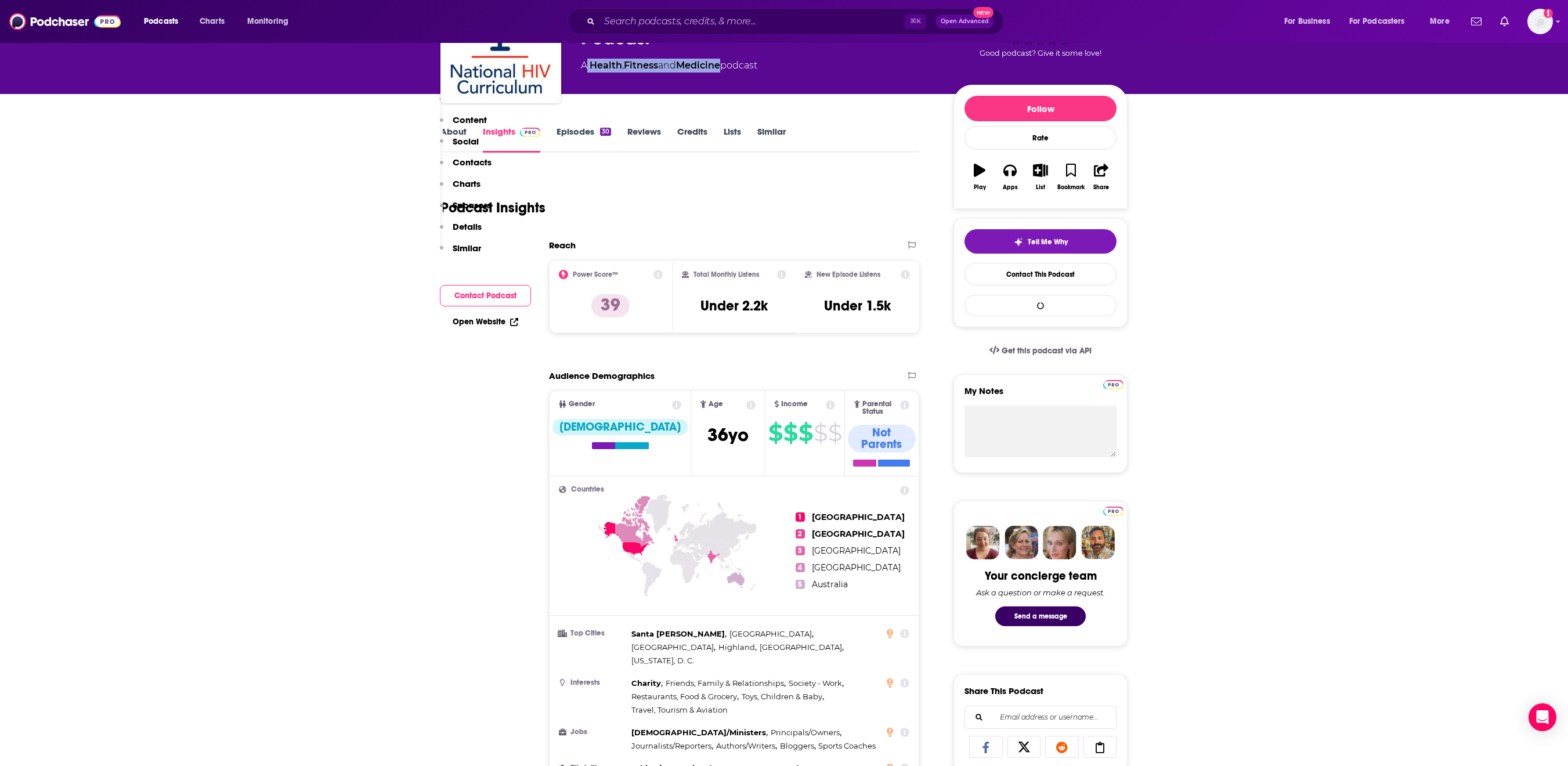
scroll to position [346, 0]
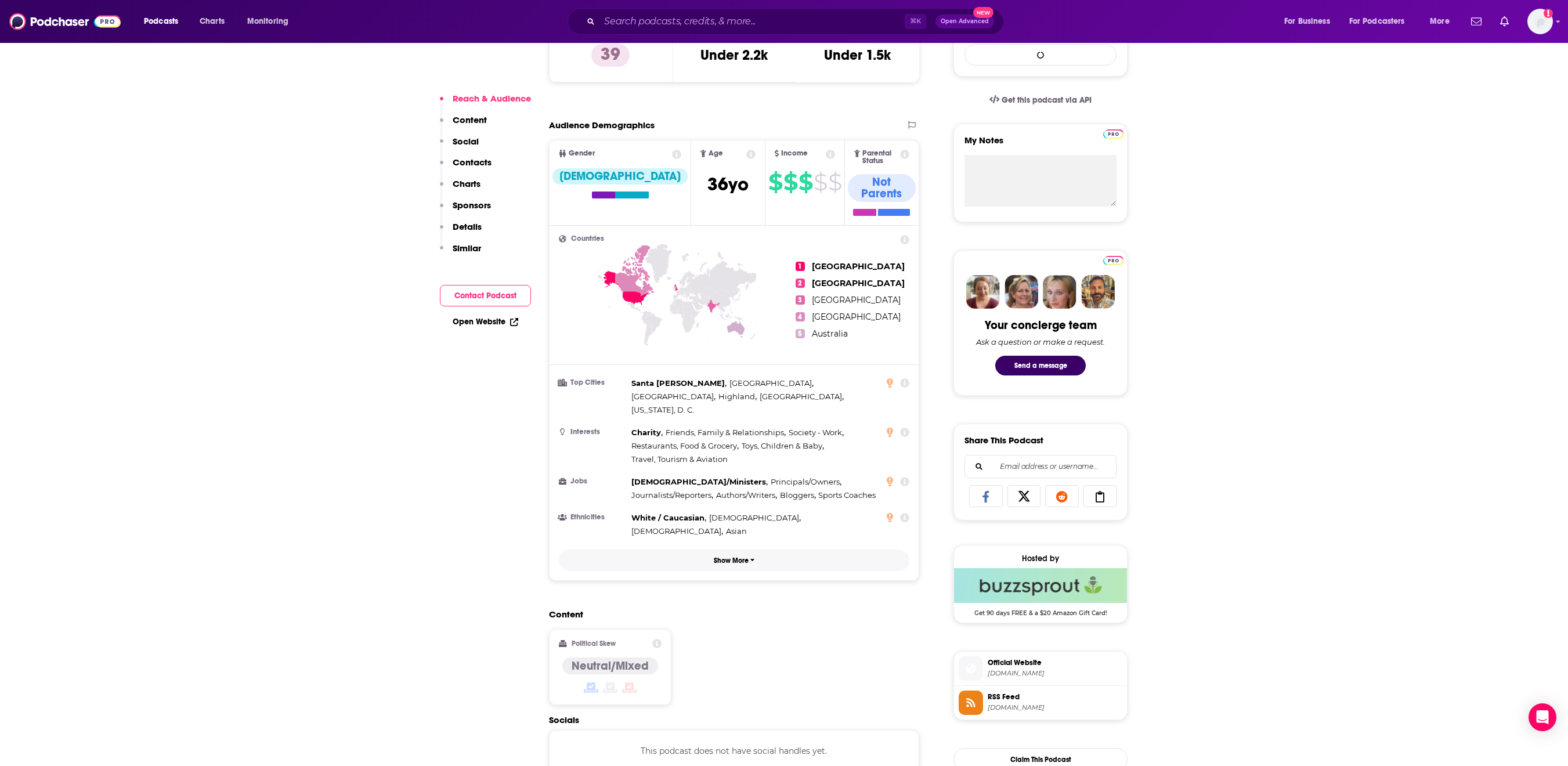
click at [718, 564] on p "Show More" at bounding box center [731, 560] width 35 height 8
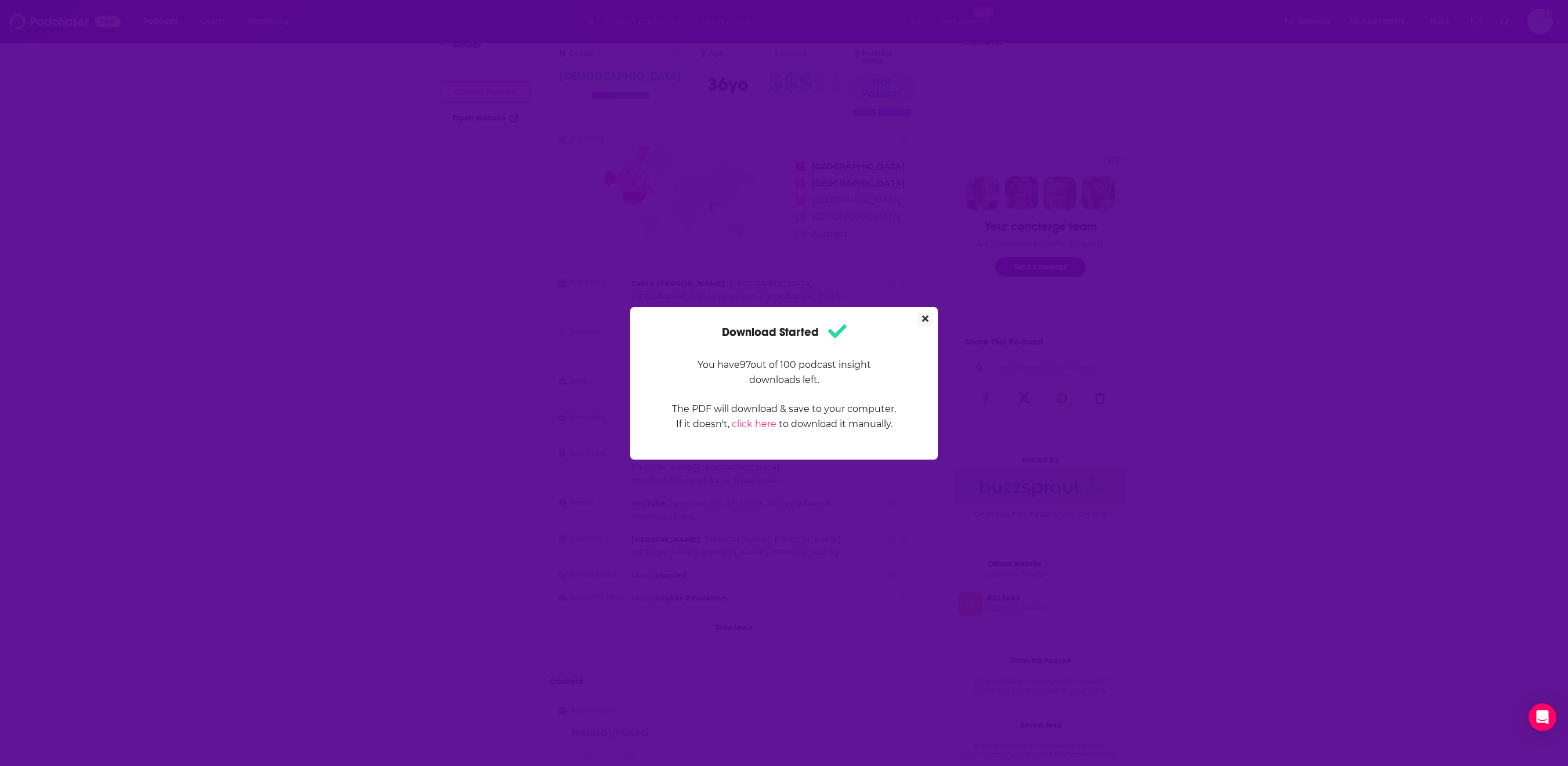
scroll to position [0, 0]
click at [929, 314] on icon "Close" at bounding box center [925, 318] width 6 height 9
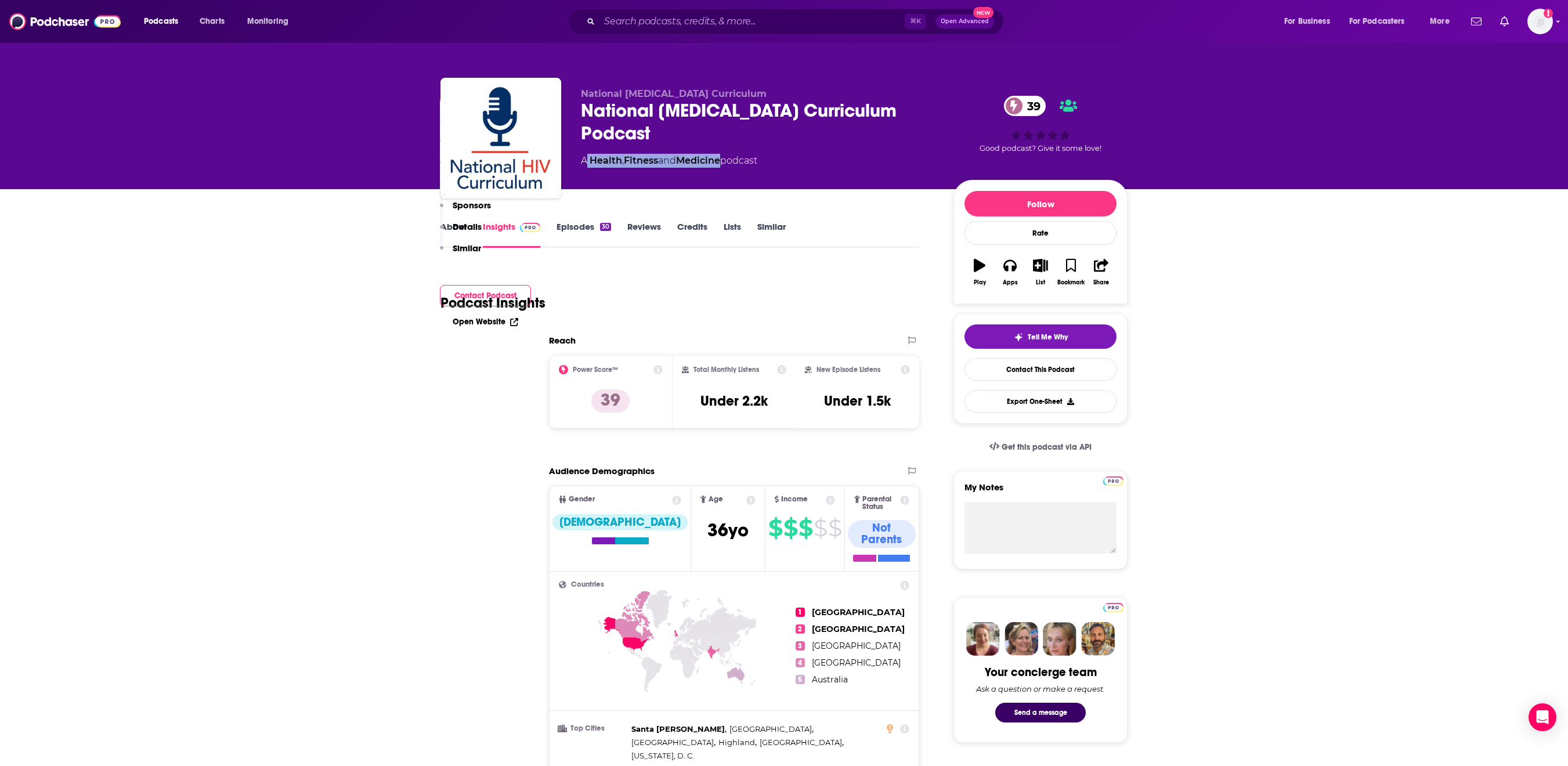
scroll to position [446, 0]
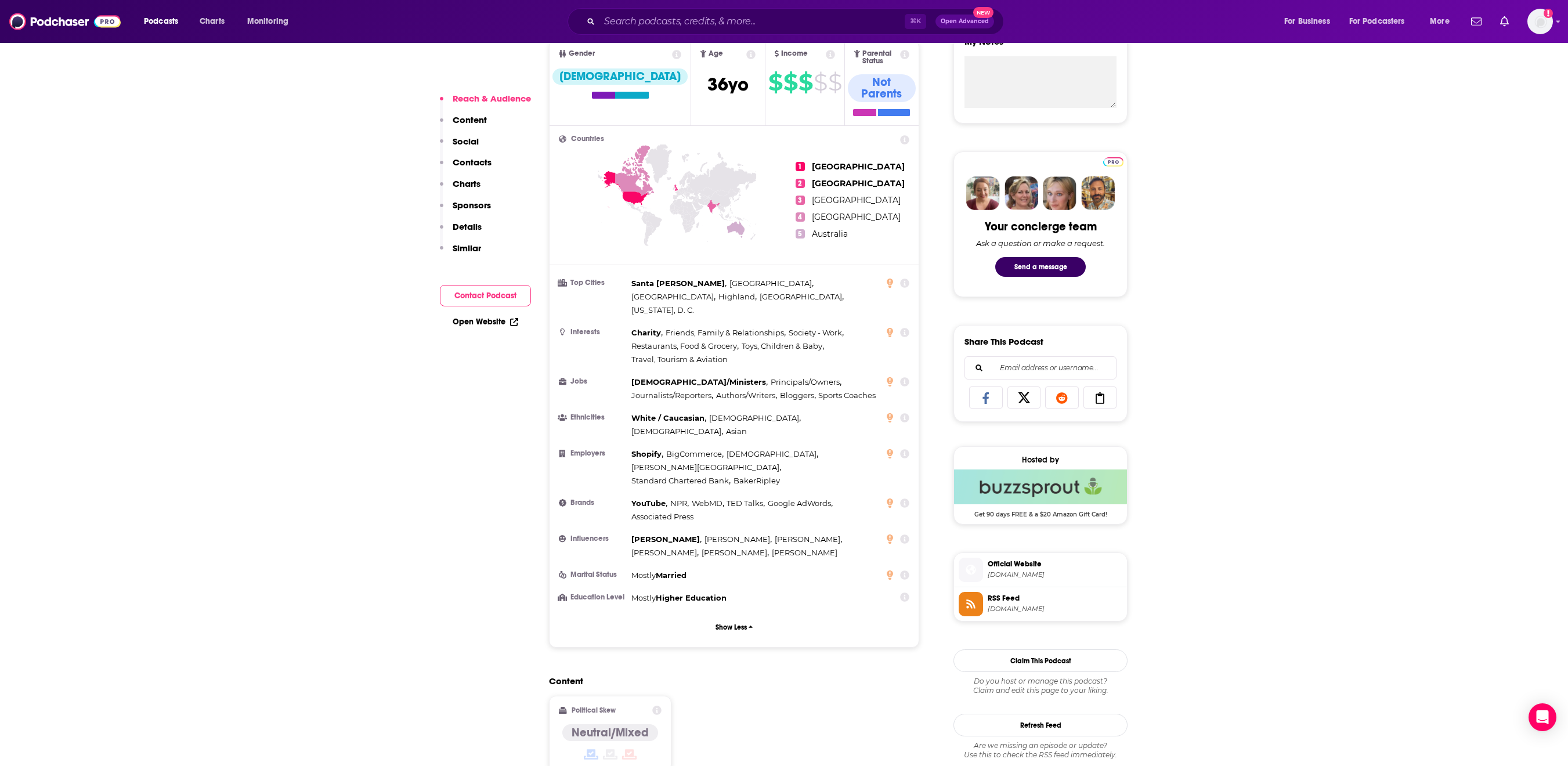
click at [830, 222] on link "[GEOGRAPHIC_DATA]" at bounding box center [856, 217] width 89 height 11
click at [1539, 28] on img "Logged in as caitlinhogge" at bounding box center [1540, 21] width 25 height 25
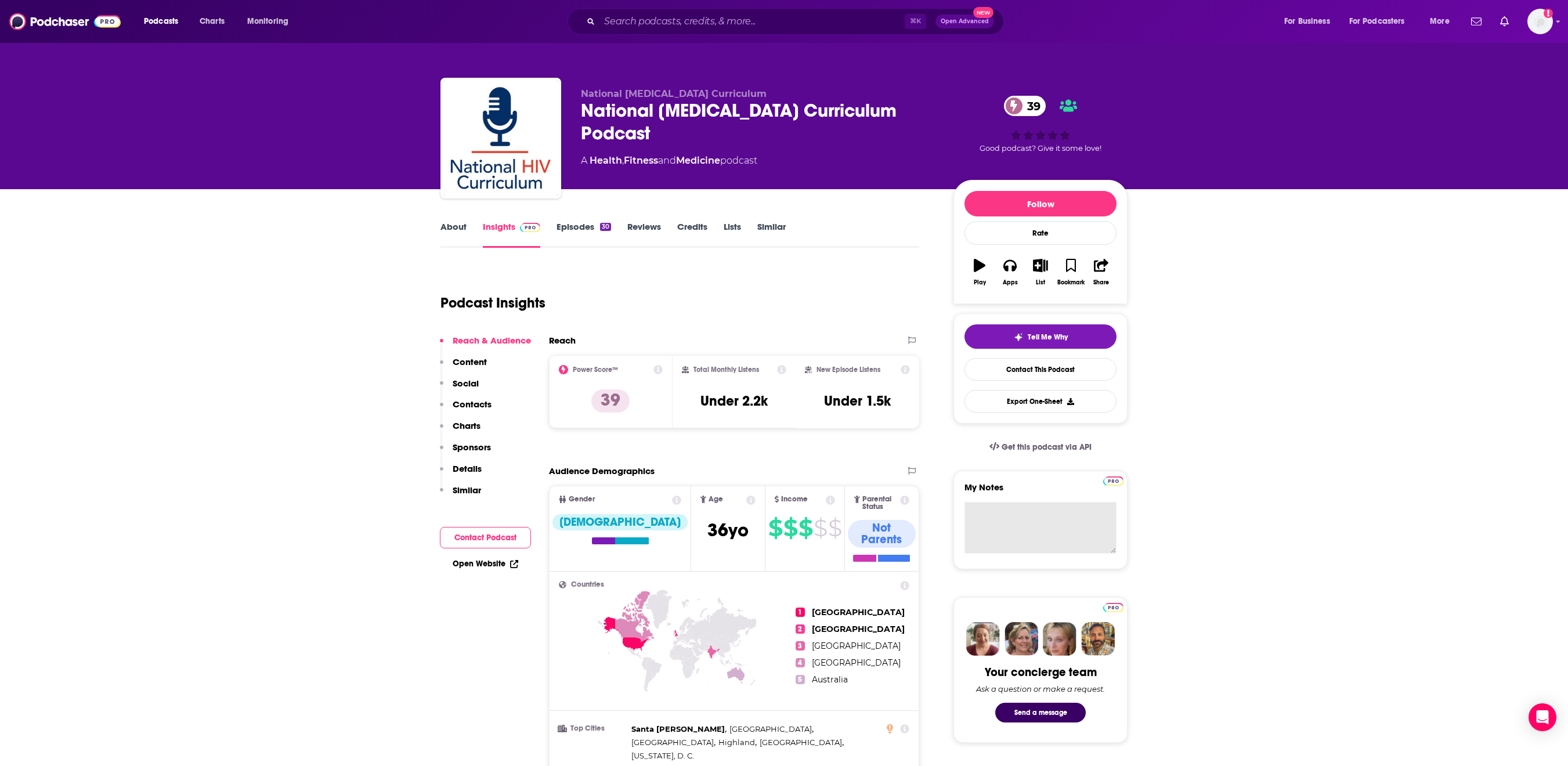
scroll to position [0, 0]
click at [1076, 412] on button "Export One-Sheet" at bounding box center [1040, 401] width 152 height 22
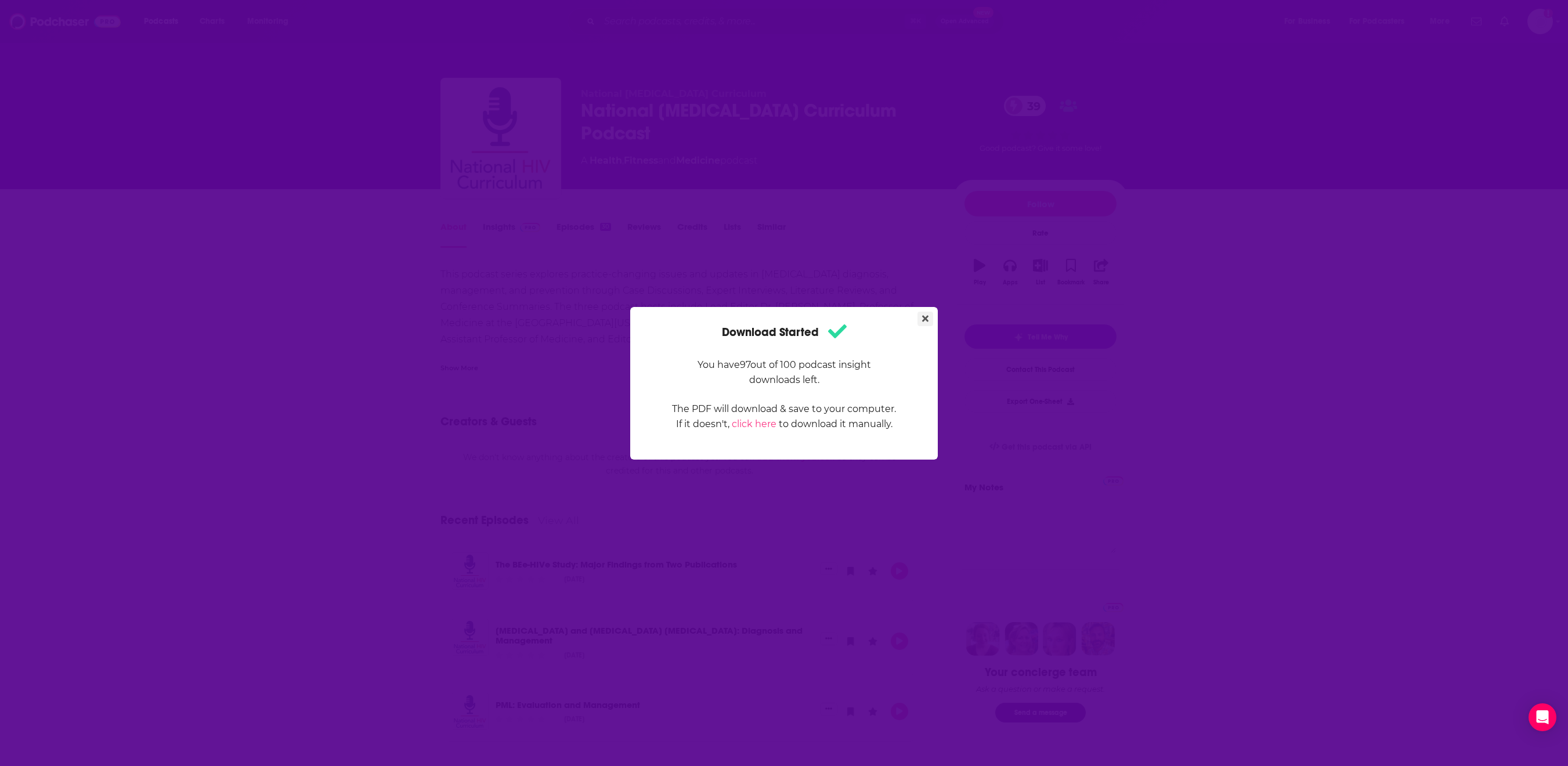
click at [929, 314] on icon "Close" at bounding box center [925, 318] width 6 height 9
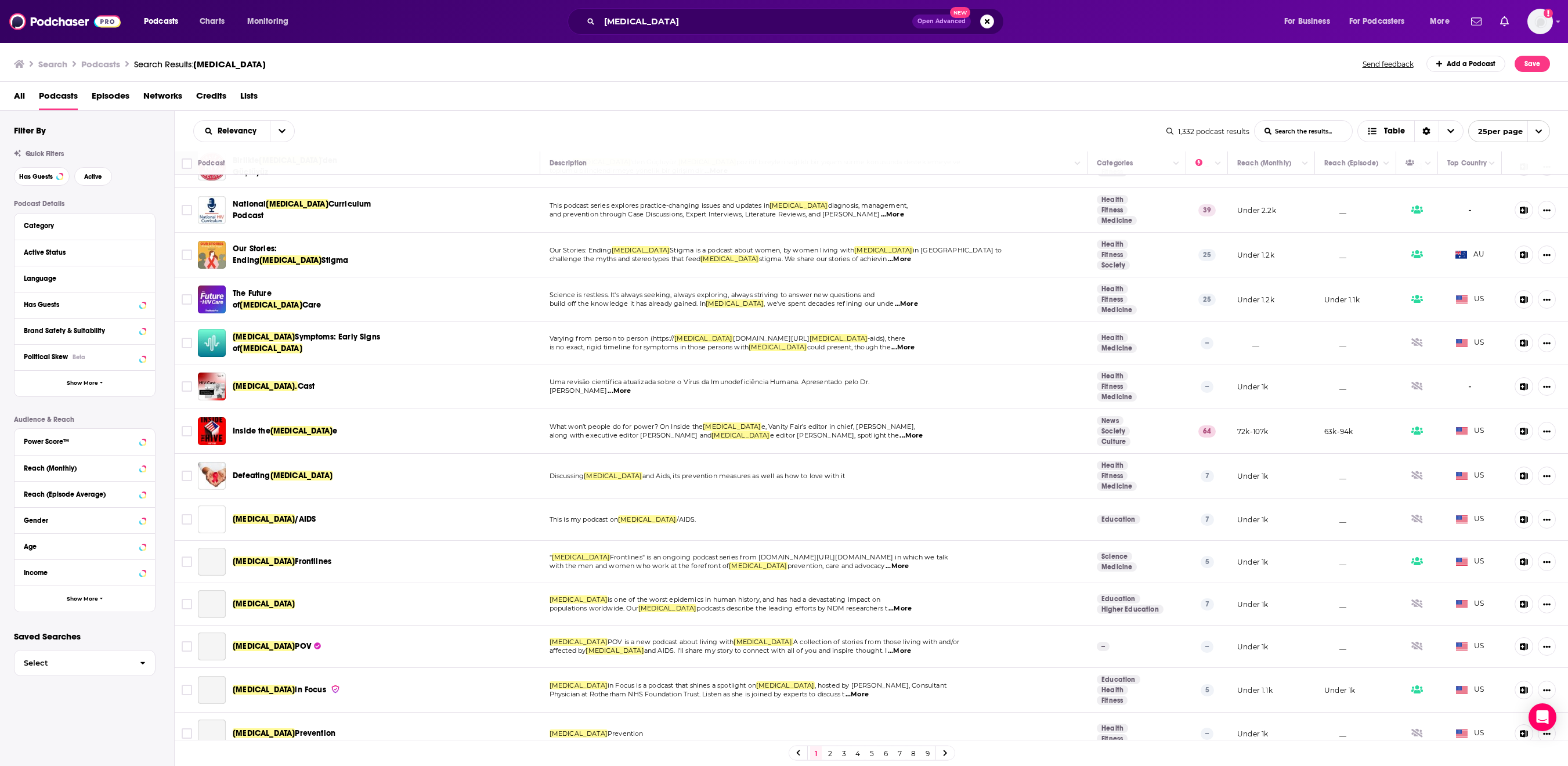
scroll to position [218, 0]
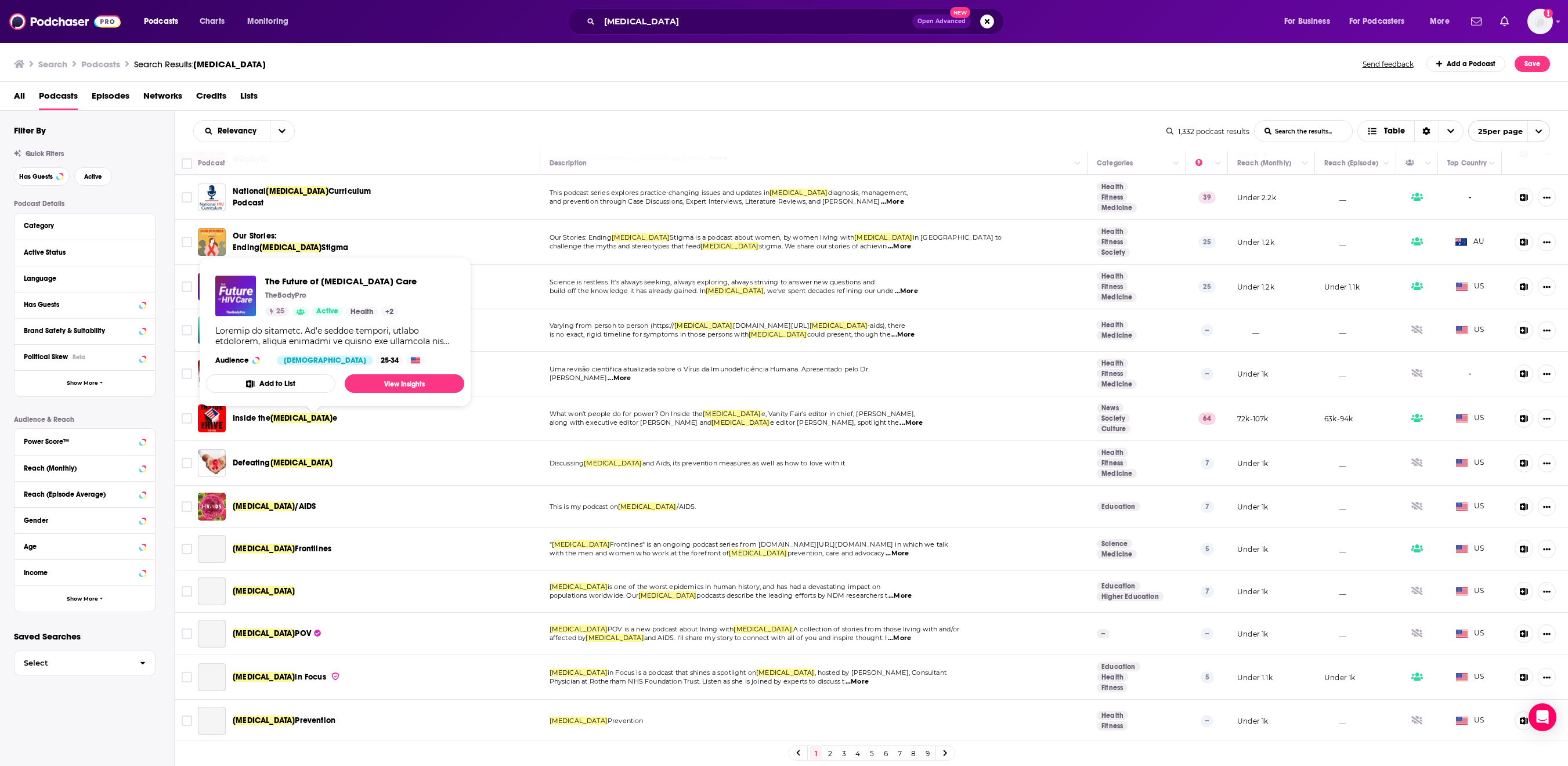
click at [302, 297] on span "[MEDICAL_DATA]" at bounding box center [270, 292] width 62 height 10
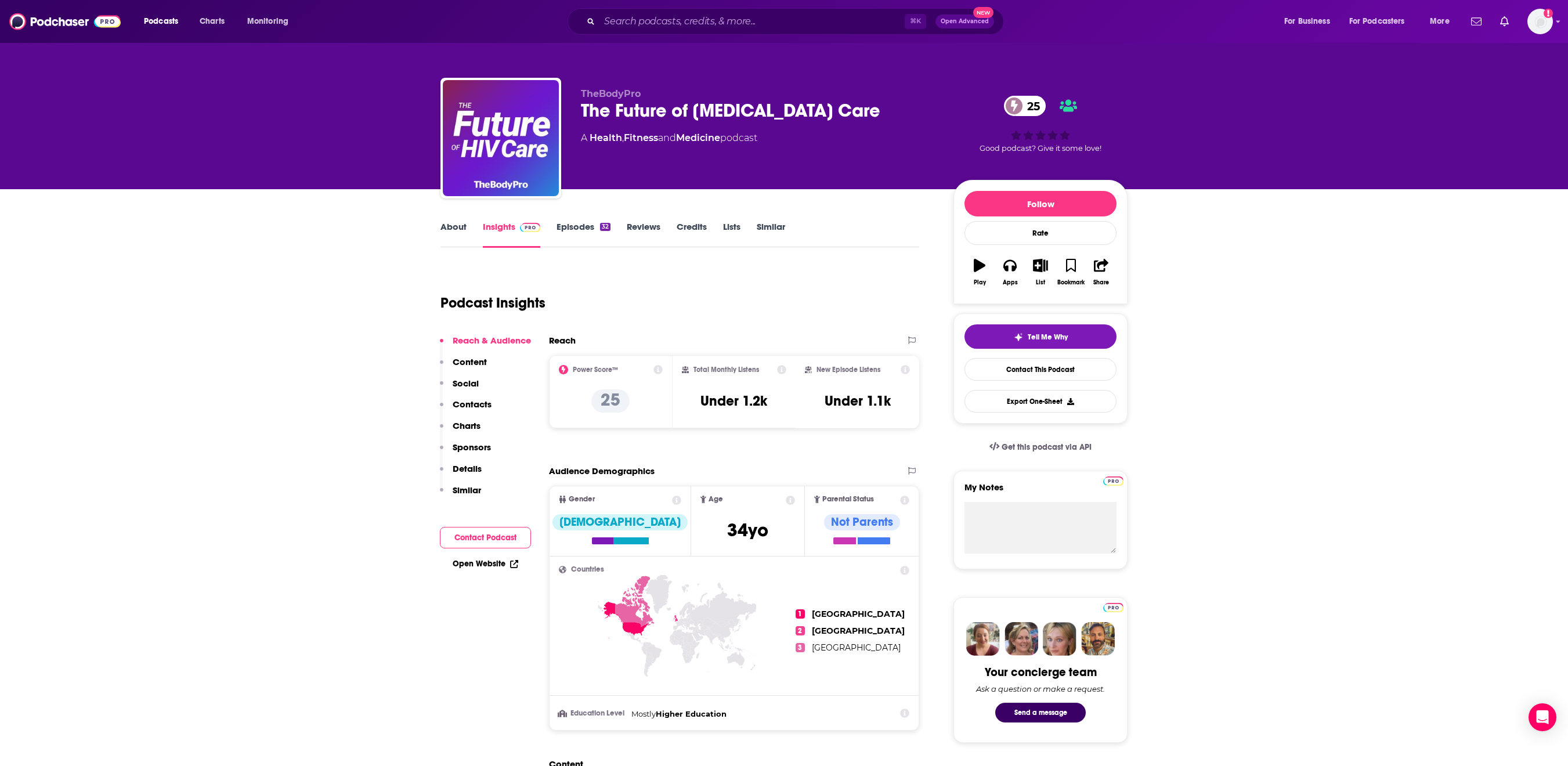
click at [565, 248] on link "Episodes 32" at bounding box center [583, 234] width 54 height 27
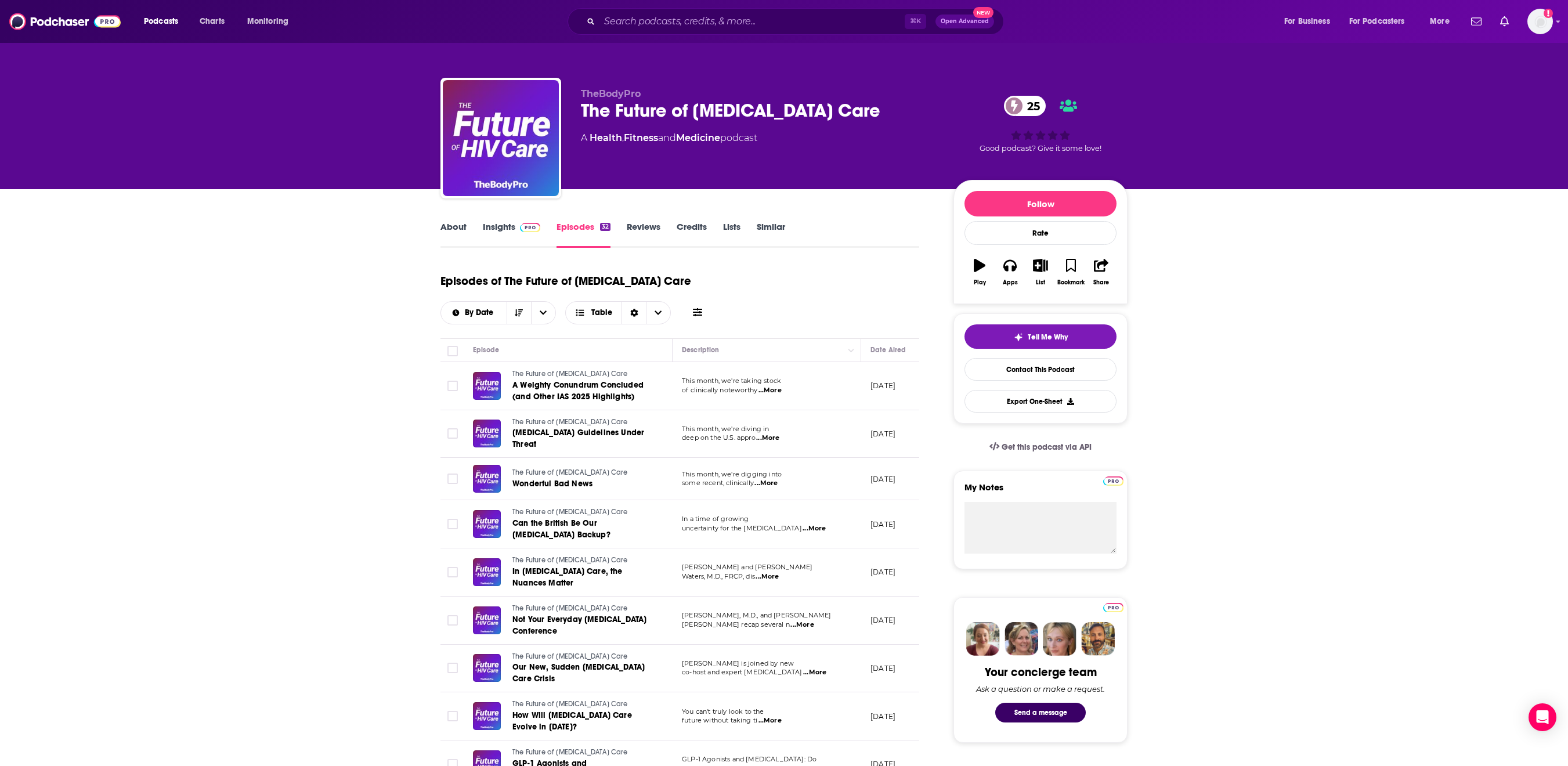
click at [483, 244] on link "Insights" at bounding box center [512, 234] width 58 height 27
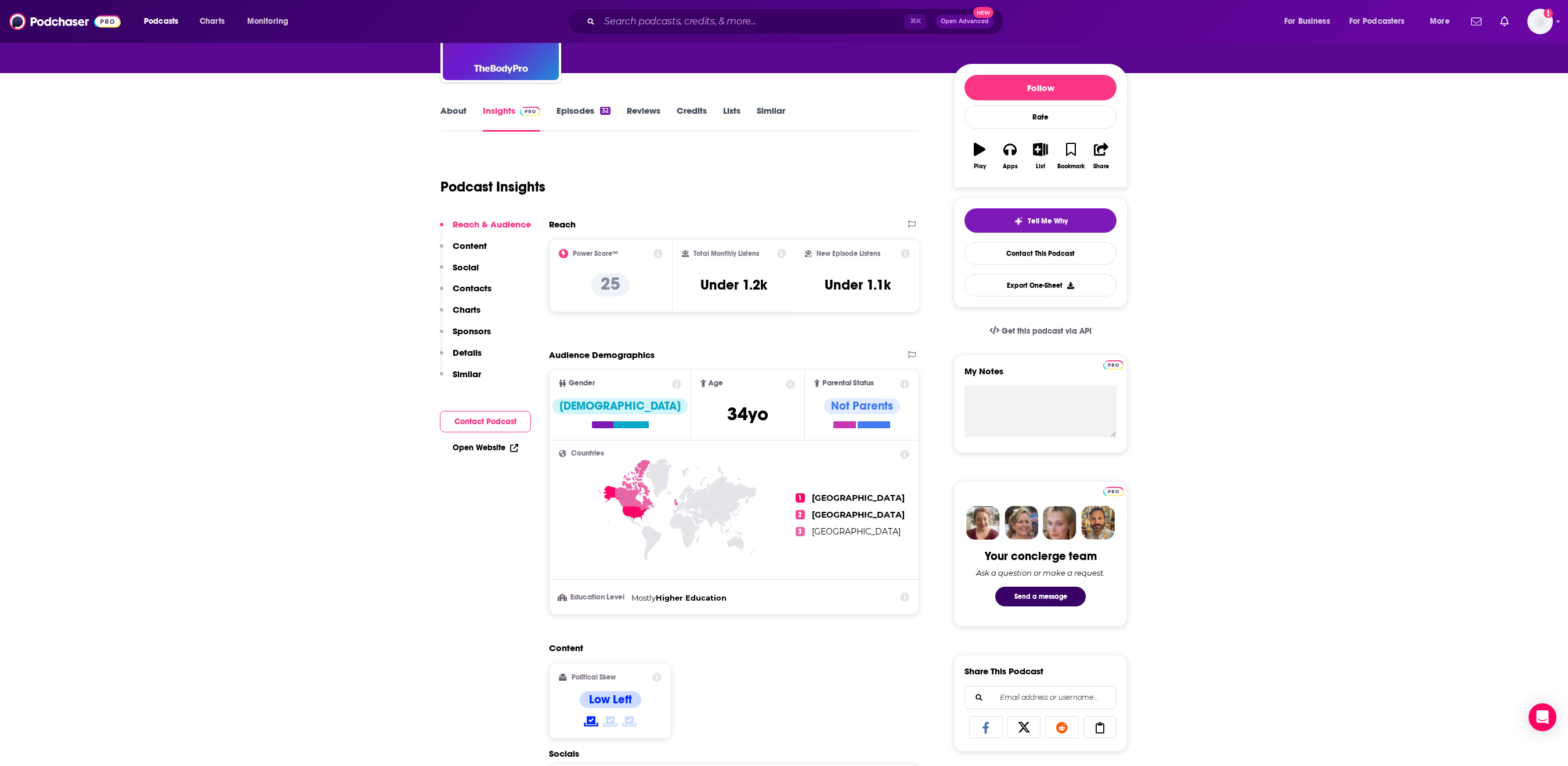
scroll to position [88, 0]
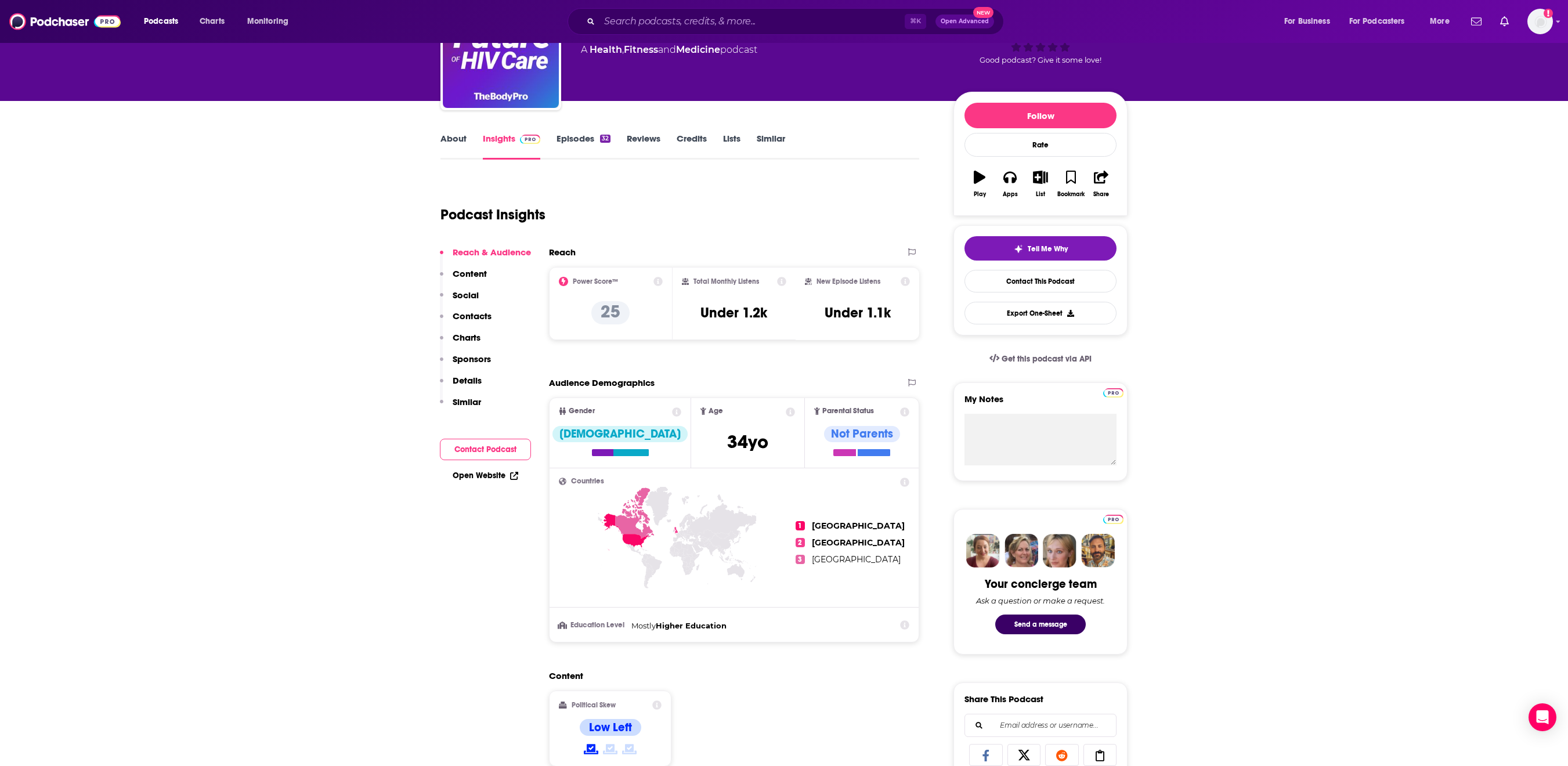
click at [559, 159] on link "Episodes 32" at bounding box center [583, 146] width 54 height 27
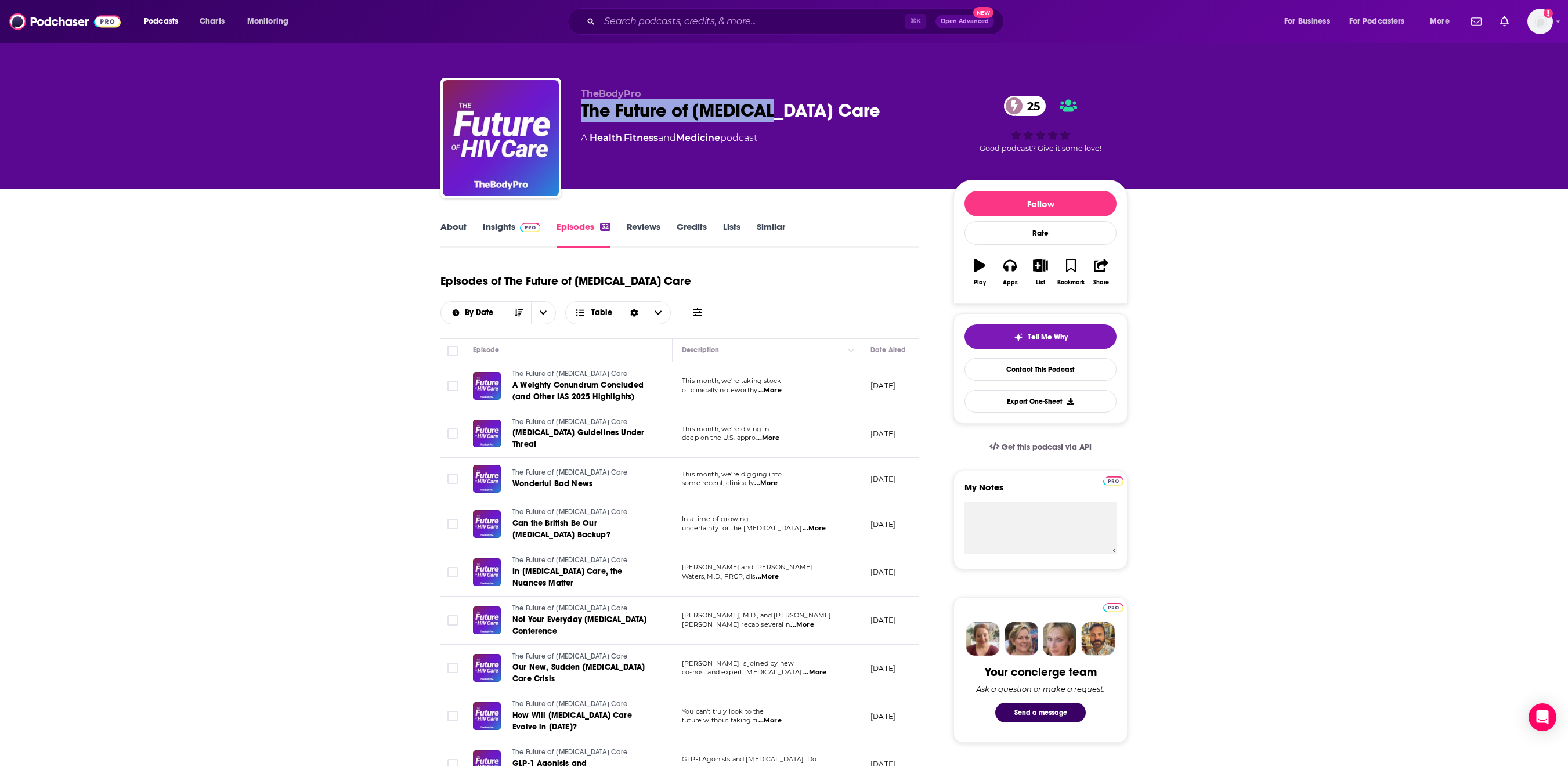
drag, startPoint x: 757, startPoint y: 116, endPoint x: 549, endPoint y: 117, distance: 208.0
click at [549, 117] on div "TheBodyPro The Future of [MEDICAL_DATA] Care 25 A Health , Fitness and Medicine…" at bounding box center [784, 140] width 687 height 125
copy h2 "The Future of [MEDICAL_DATA] Care"
click at [440, 243] on link "About" at bounding box center [453, 234] width 26 height 27
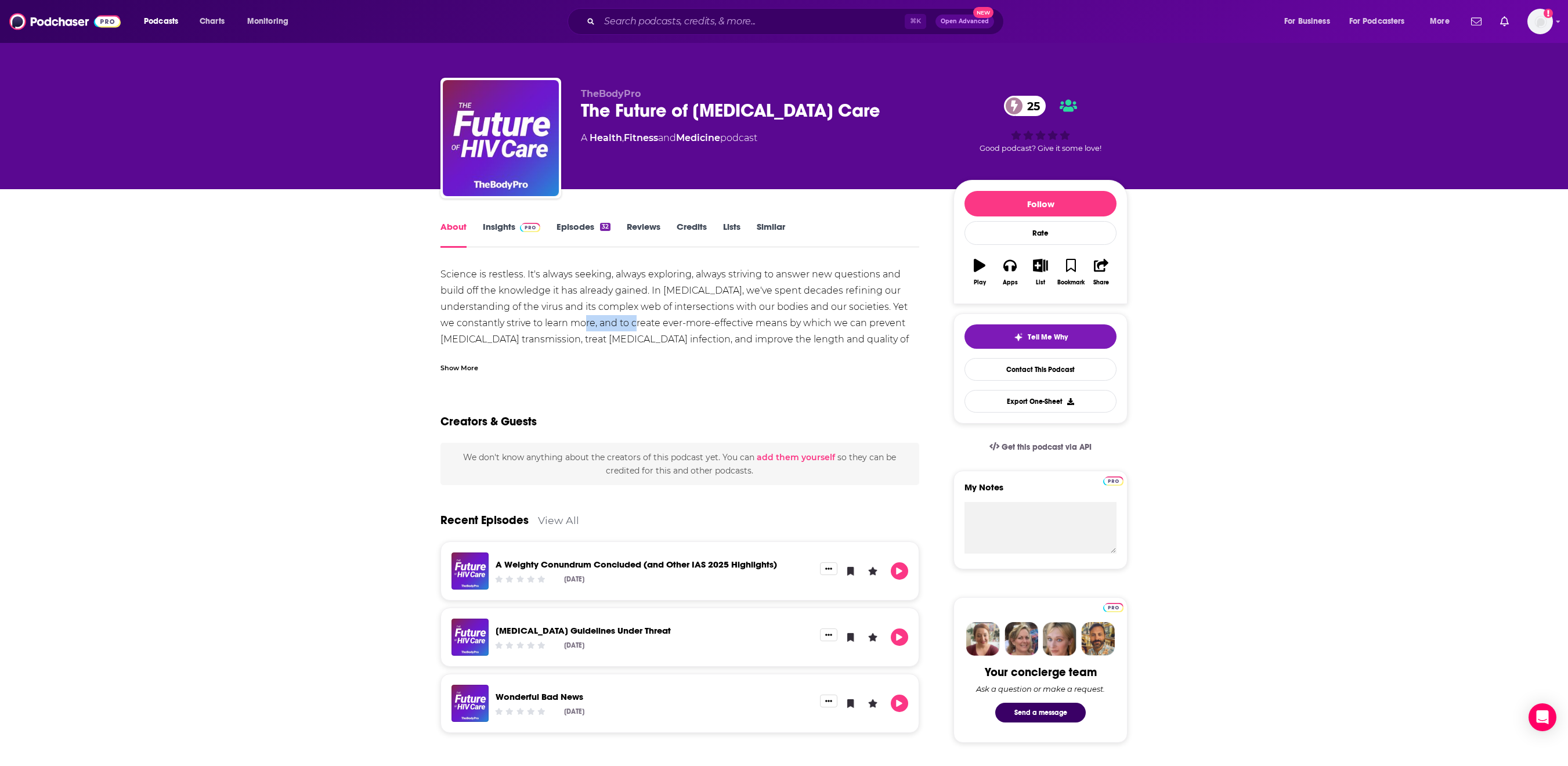
drag, startPoint x: 528, startPoint y: 341, endPoint x: 440, endPoint y: 376, distance: 94.7
click at [449, 348] on div "Science is restless. It's always seeking, always exploring, always striving to …" at bounding box center [680, 396] width 479 height 260
click at [440, 373] on div "Show More" at bounding box center [459, 367] width 38 height 11
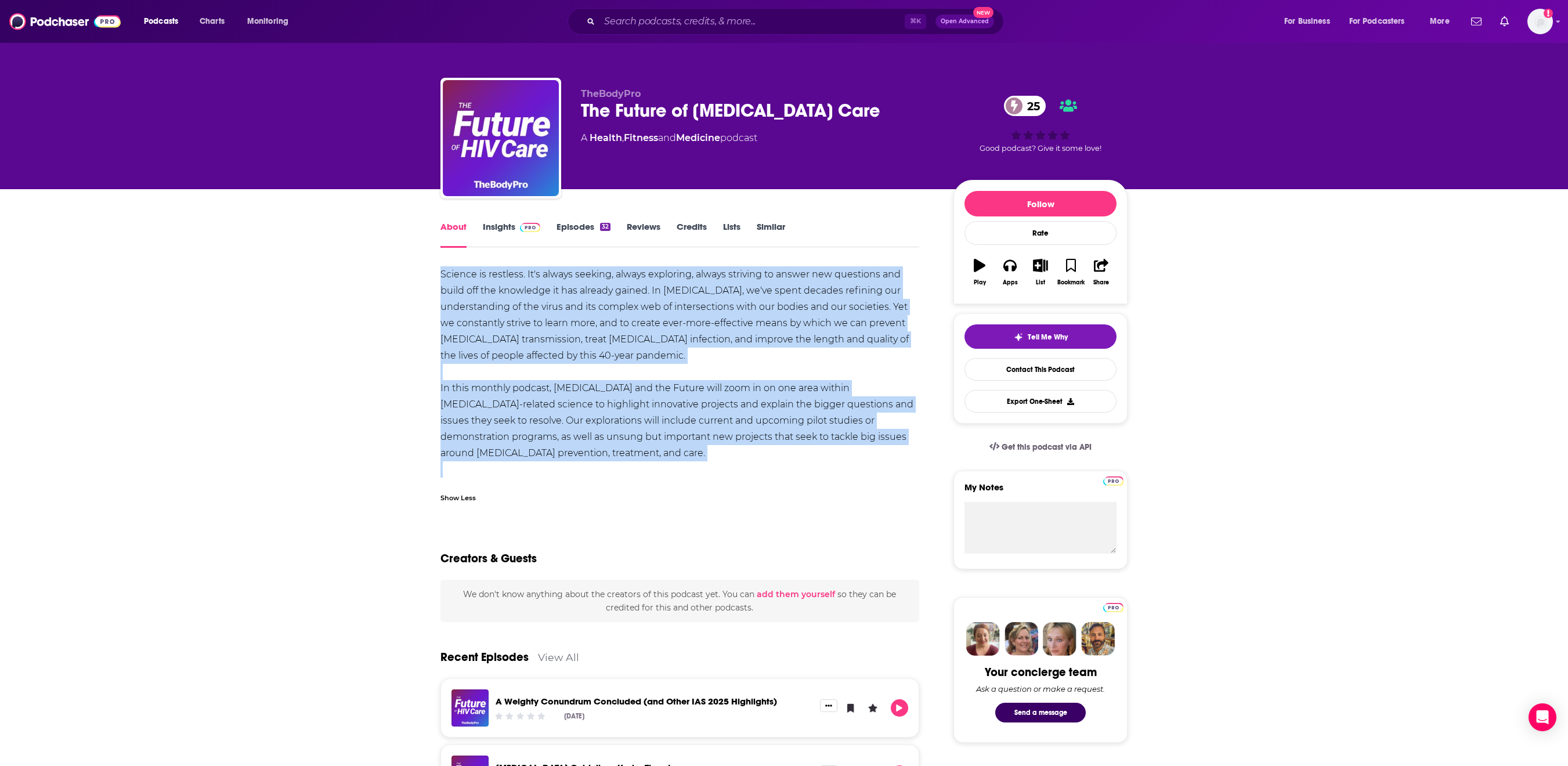
drag, startPoint x: 942, startPoint y: 493, endPoint x: 333, endPoint y: 346, distance: 626.5
click at [333, 346] on div "About Insights Episodes 32 Reviews Credits Lists Similar Science is restless. I…" at bounding box center [784, 759] width 1568 height 1139
copy div "Science is restless. It's always seeking, always exploring, always striving to …"
click at [1077, 412] on button "Export One-Sheet" at bounding box center [1040, 401] width 152 height 22
click at [483, 247] on link "Insights" at bounding box center [512, 234] width 58 height 27
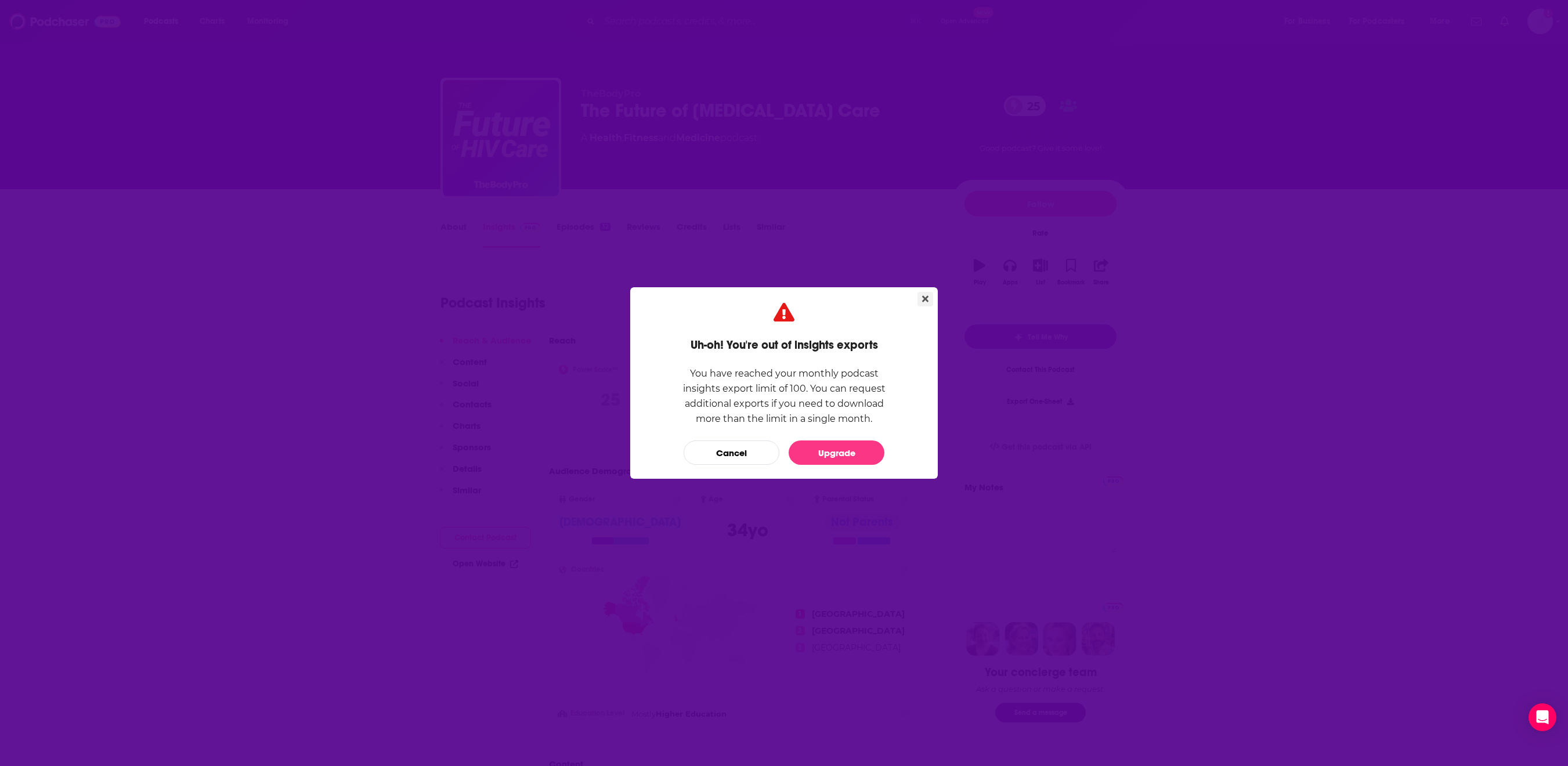
click at [929, 296] on icon "Close" at bounding box center [925, 299] width 6 height 6
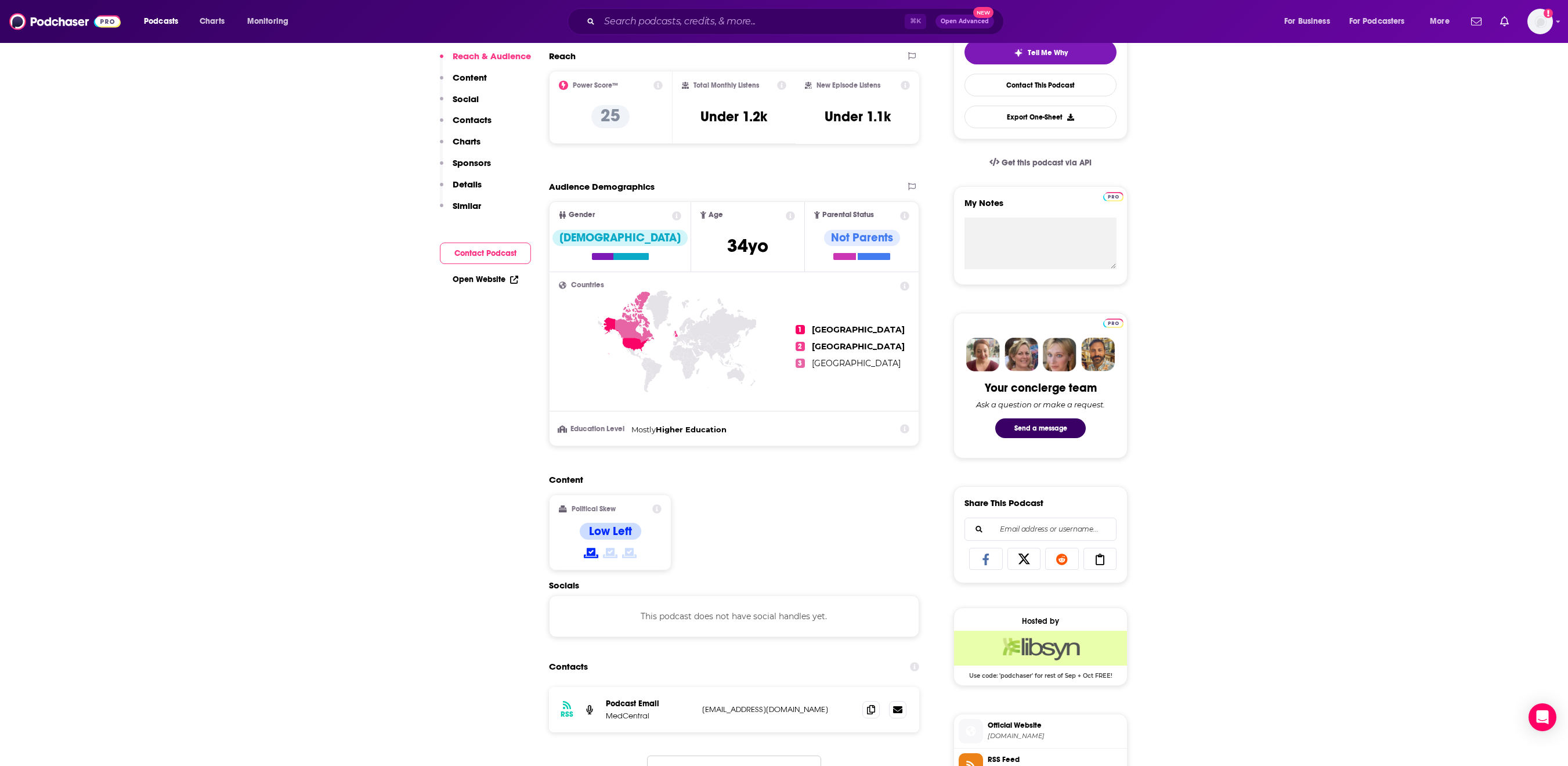
scroll to position [88, 0]
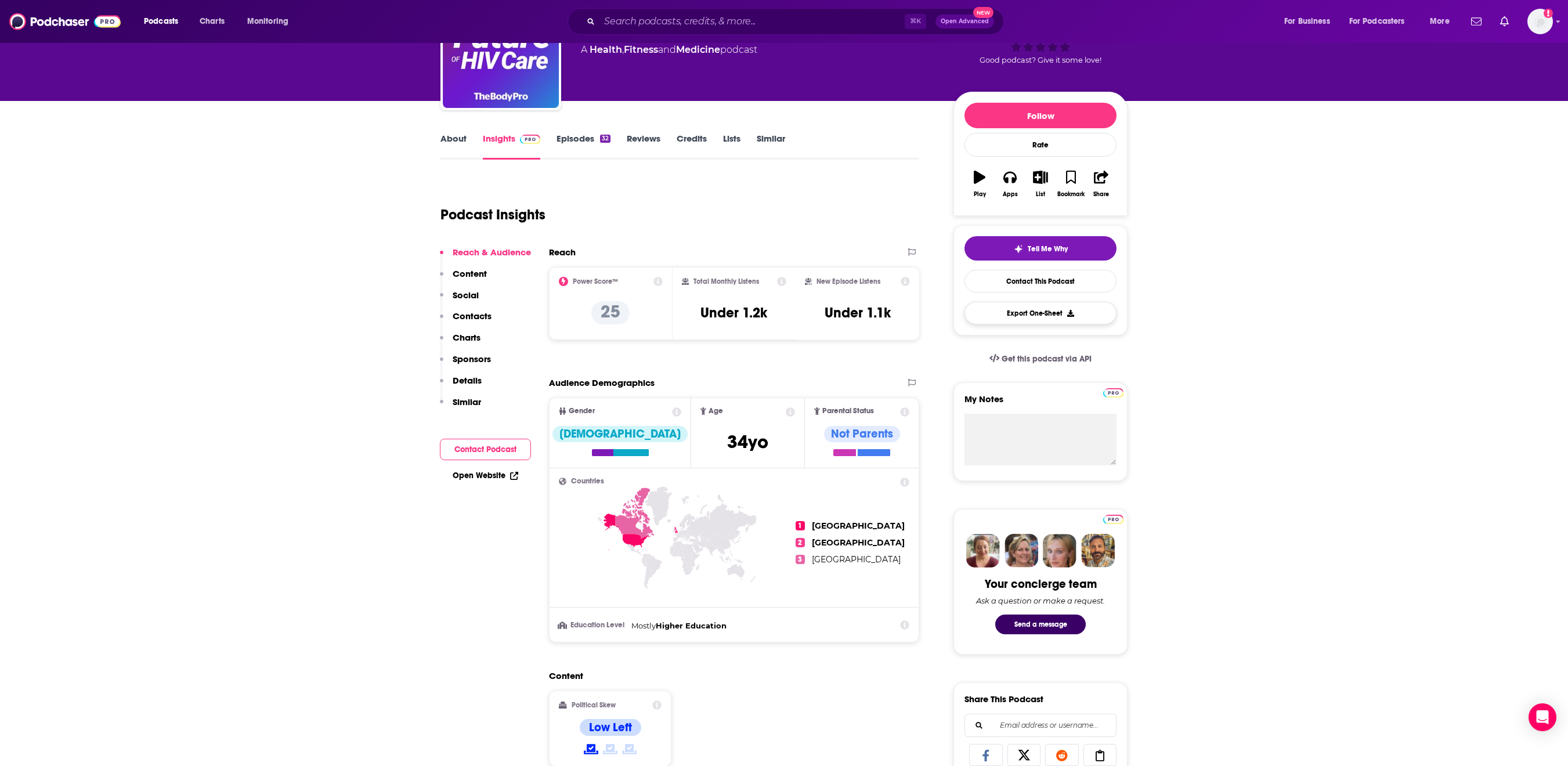
click at [1063, 324] on button "Export One-Sheet" at bounding box center [1040, 313] width 152 height 22
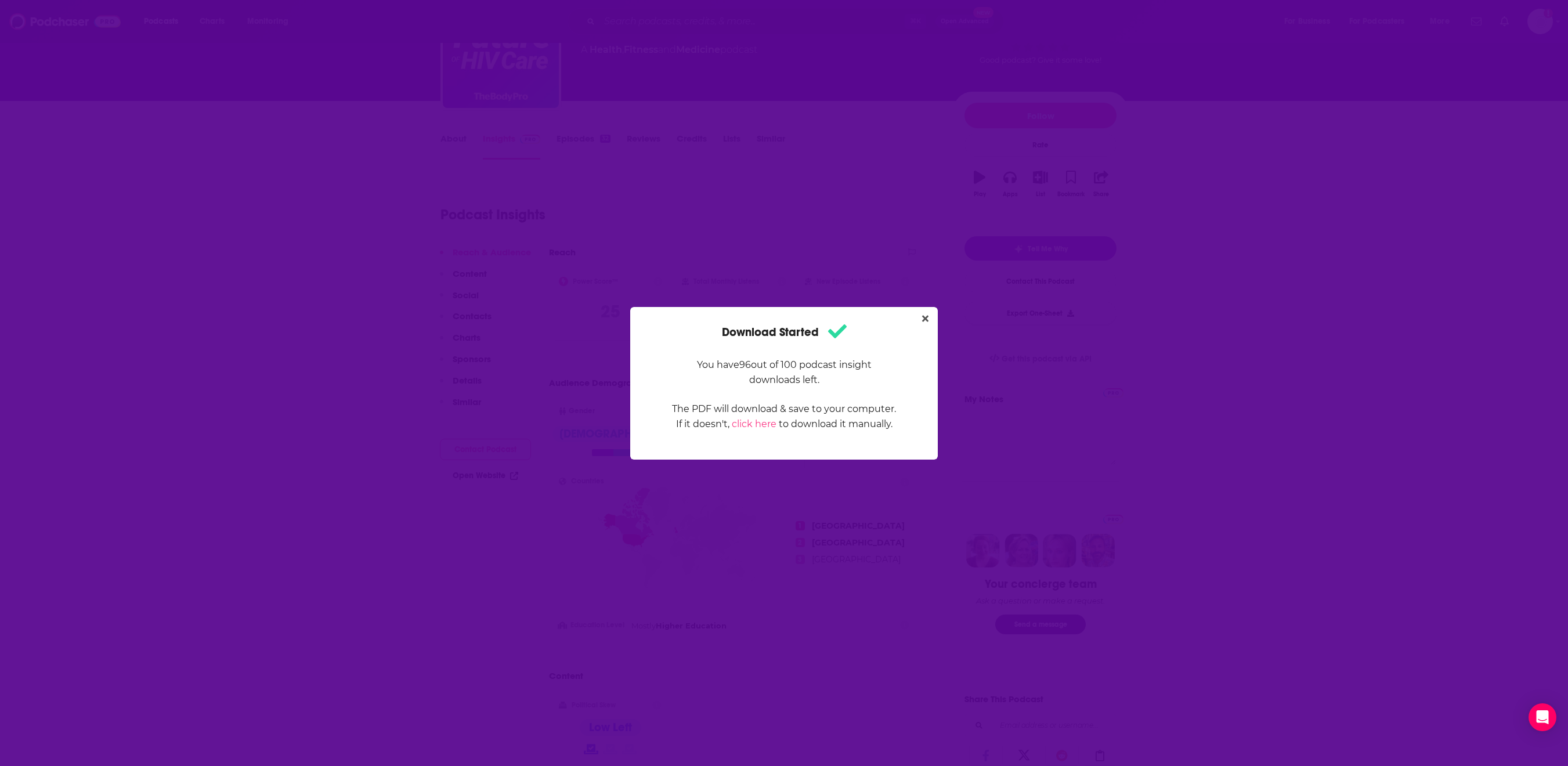
scroll to position [0, 0]
click at [929, 314] on icon "Close" at bounding box center [925, 318] width 6 height 9
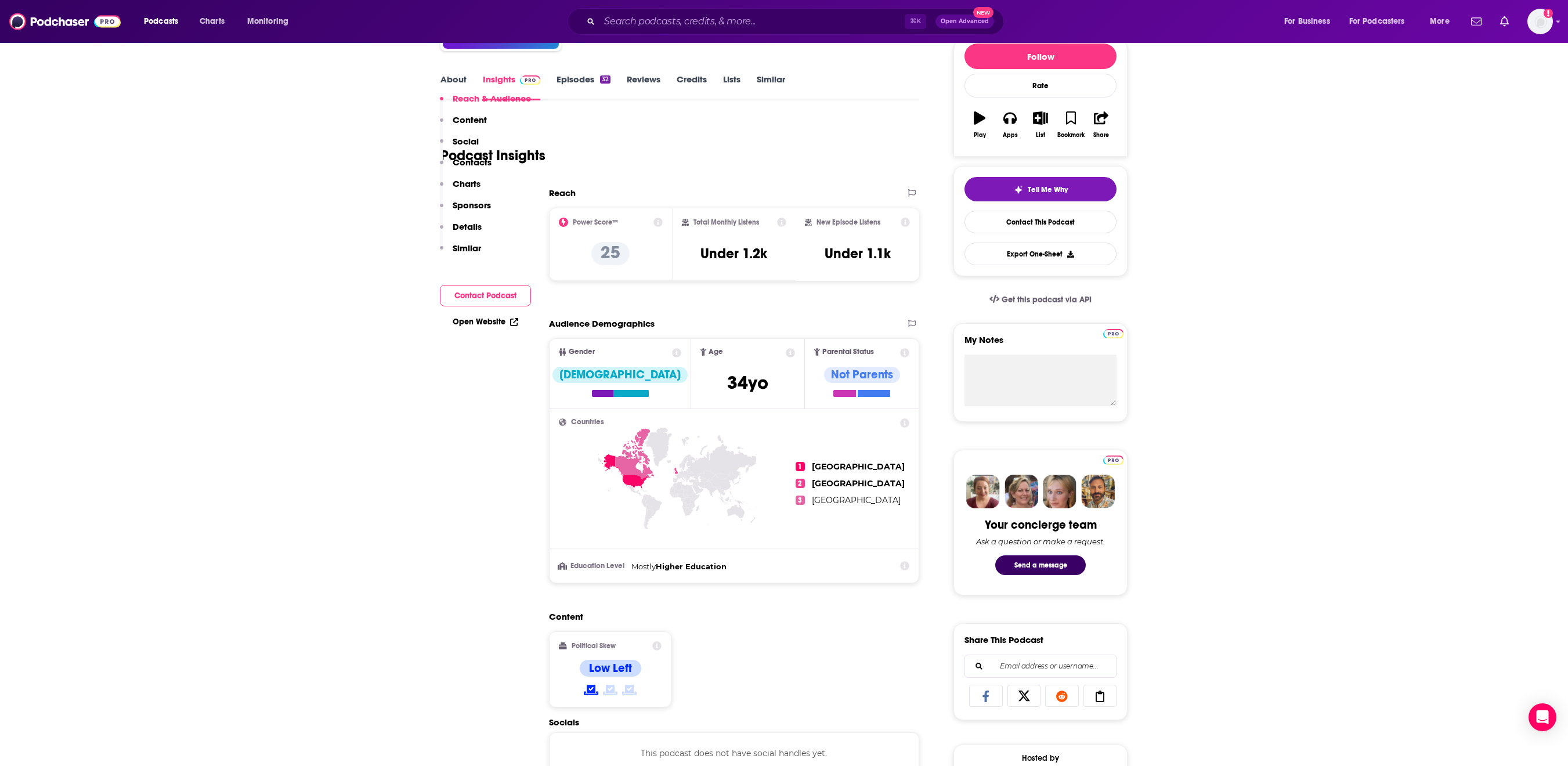
scroll to position [253, 0]
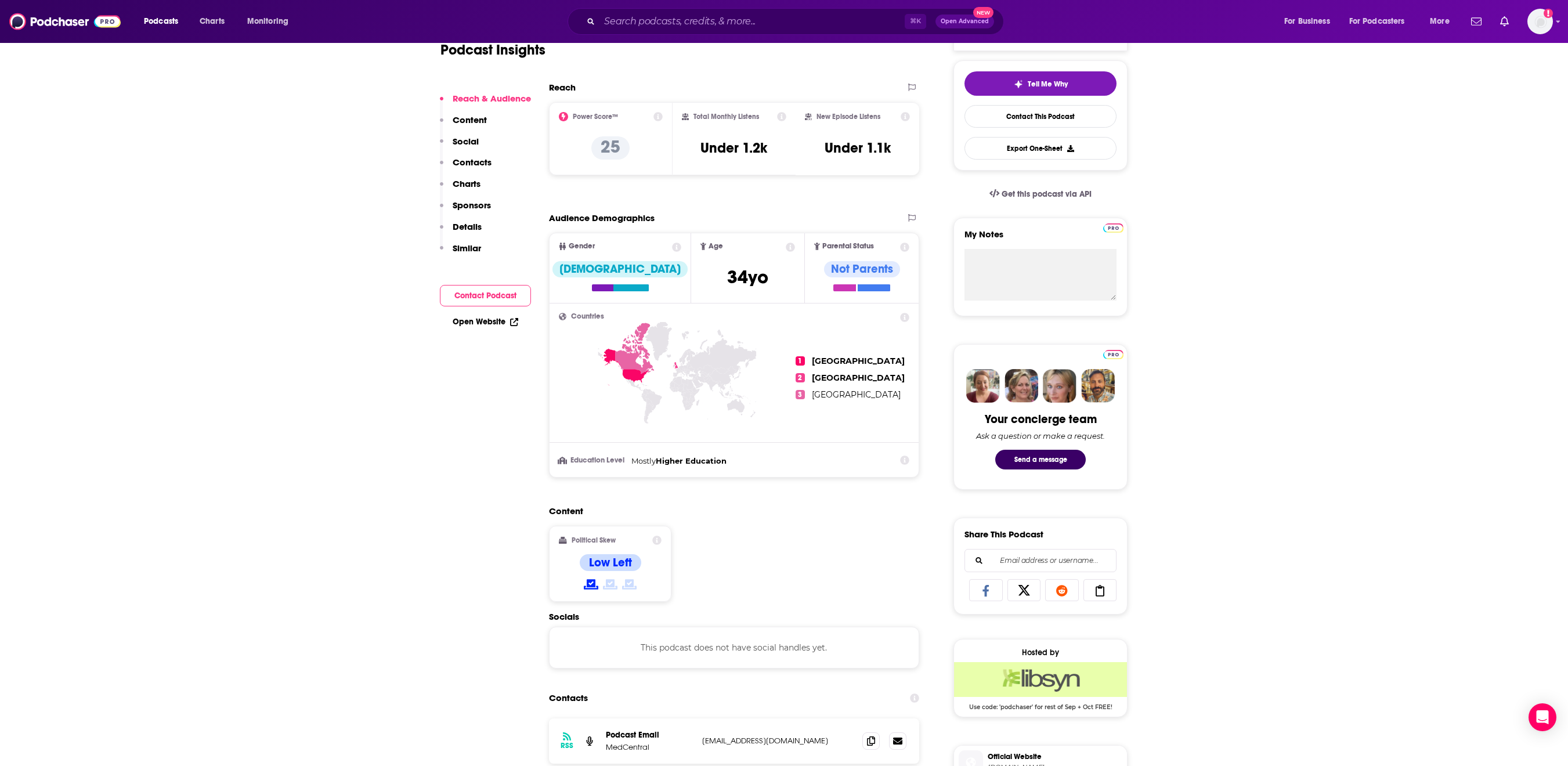
click at [909, 465] on icon at bounding box center [904, 460] width 9 height 9
click at [899, 431] on link "demographics" at bounding box center [870, 426] width 58 height 9
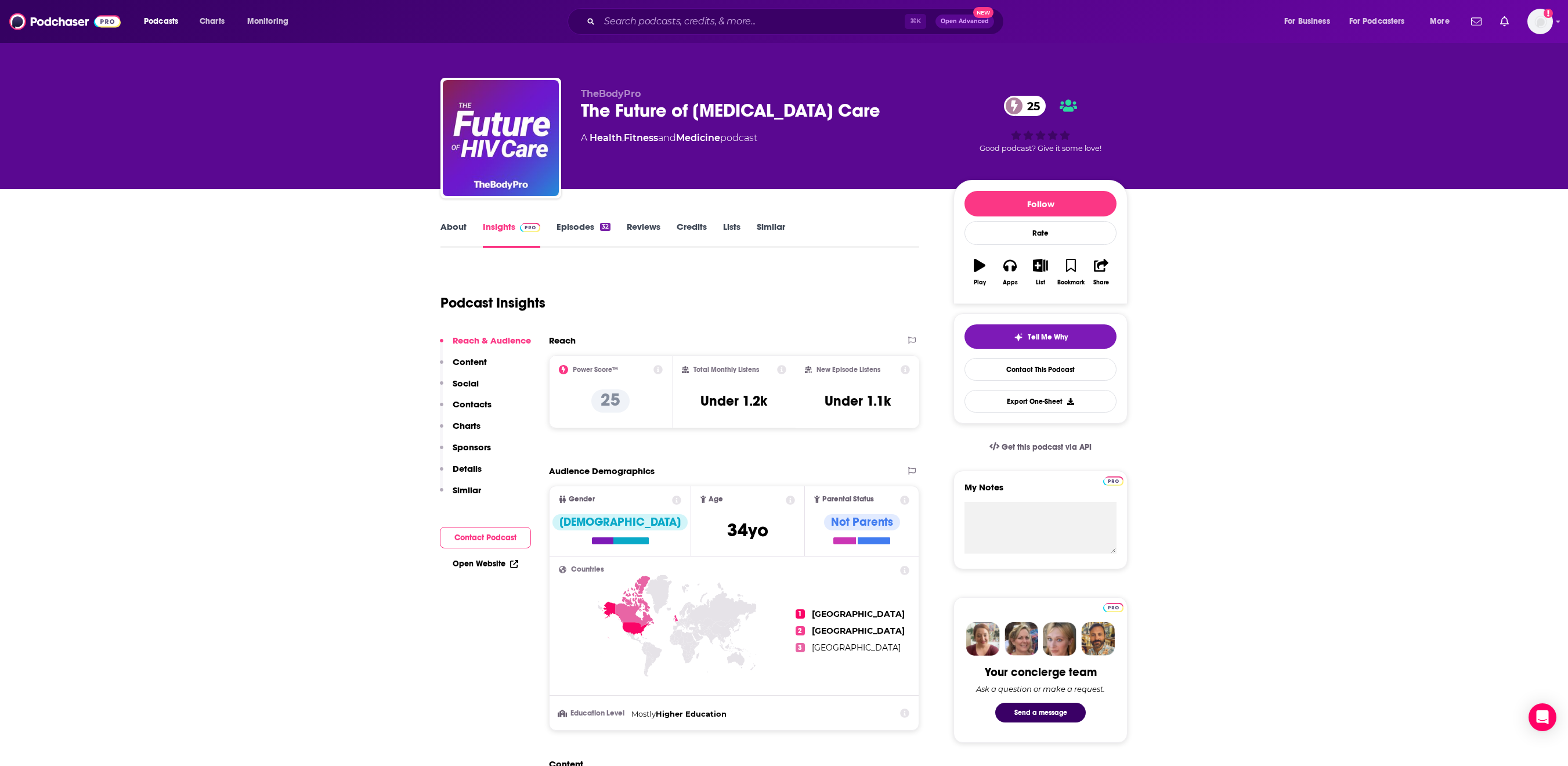
scroll to position [0, 0]
